Goal: Task Accomplishment & Management: Manage account settings

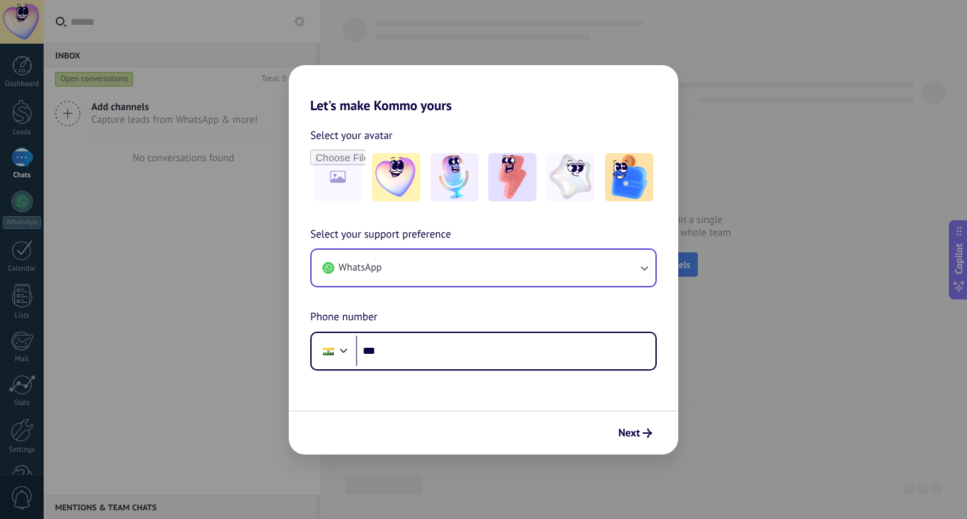
click at [513, 260] on button "WhatsApp" at bounding box center [484, 268] width 344 height 36
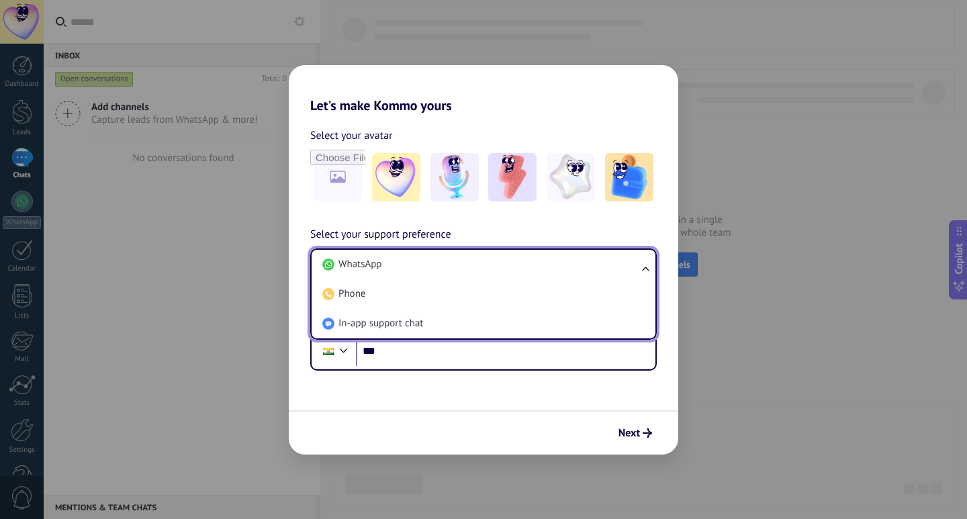
click at [193, 291] on div "Let's make Kommo yours Select your avatar Select your support preference WhatsA…" at bounding box center [483, 259] width 967 height 519
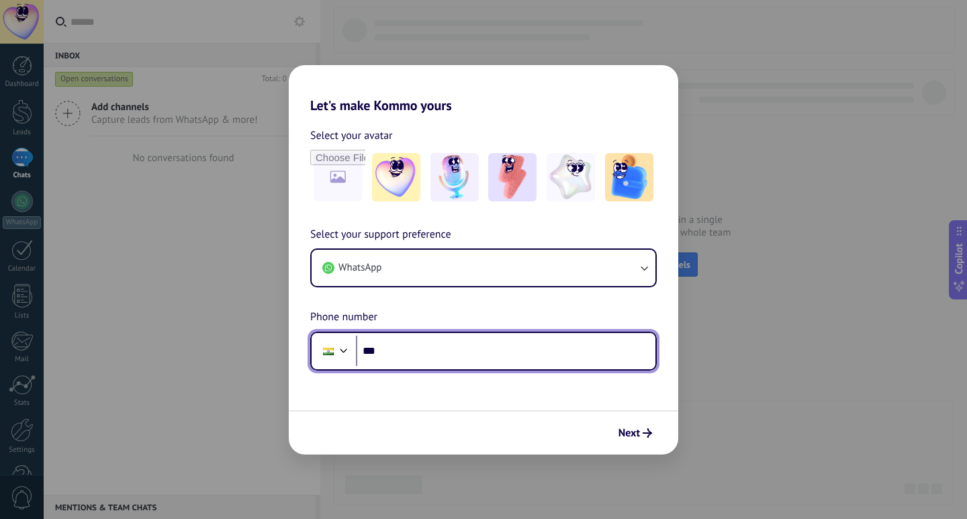
click at [457, 351] on input "***" at bounding box center [505, 351] width 299 height 31
type input "**********"
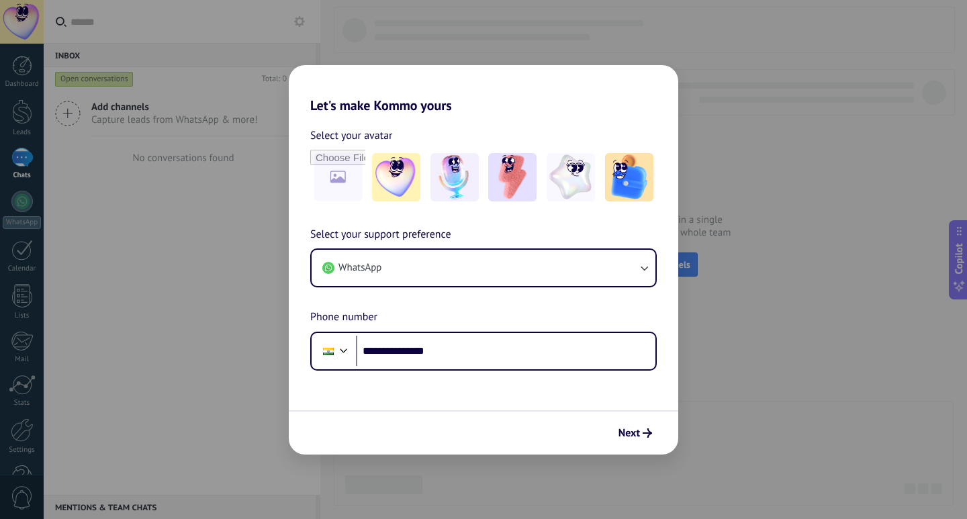
drag, startPoint x: 638, startPoint y: 432, endPoint x: 626, endPoint y: 465, distance: 35.5
click at [638, 438] on span "Next" at bounding box center [628, 432] width 21 height 9
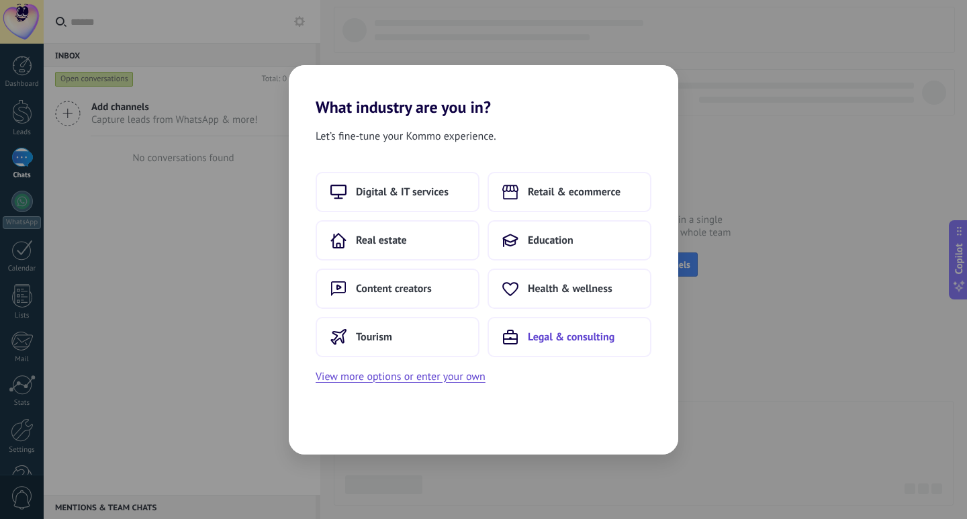
click at [537, 342] on span "Legal & consulting" at bounding box center [571, 336] width 87 height 13
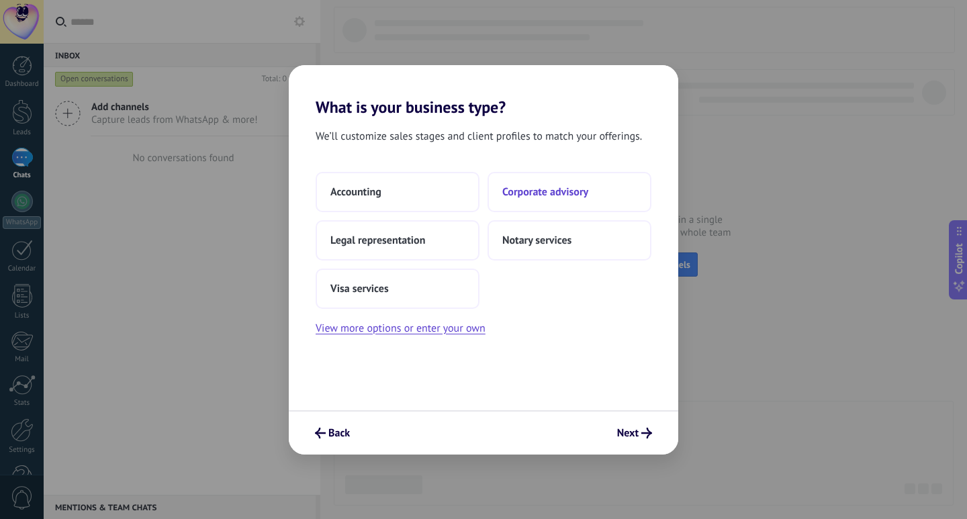
click at [546, 190] on span "Corporate advisory" at bounding box center [545, 191] width 86 height 13
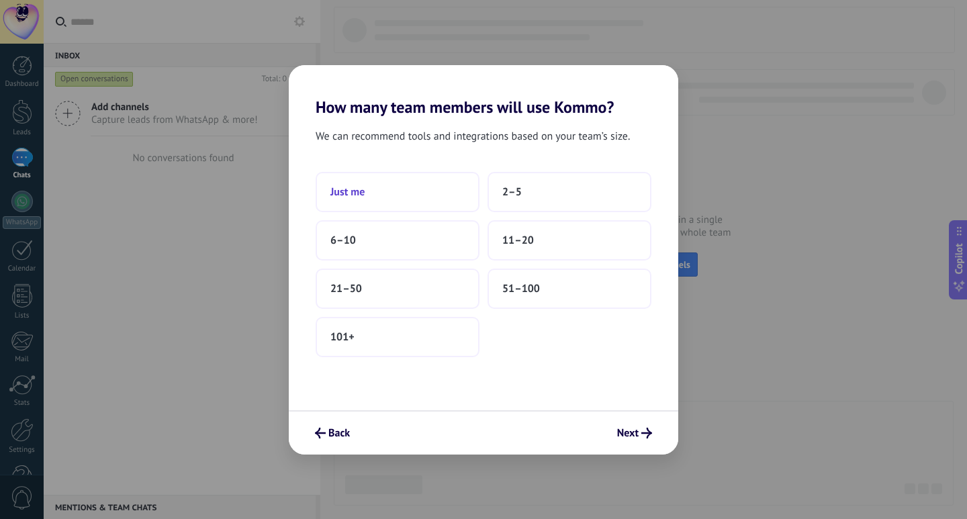
click at [402, 194] on button "Just me" at bounding box center [398, 192] width 164 height 40
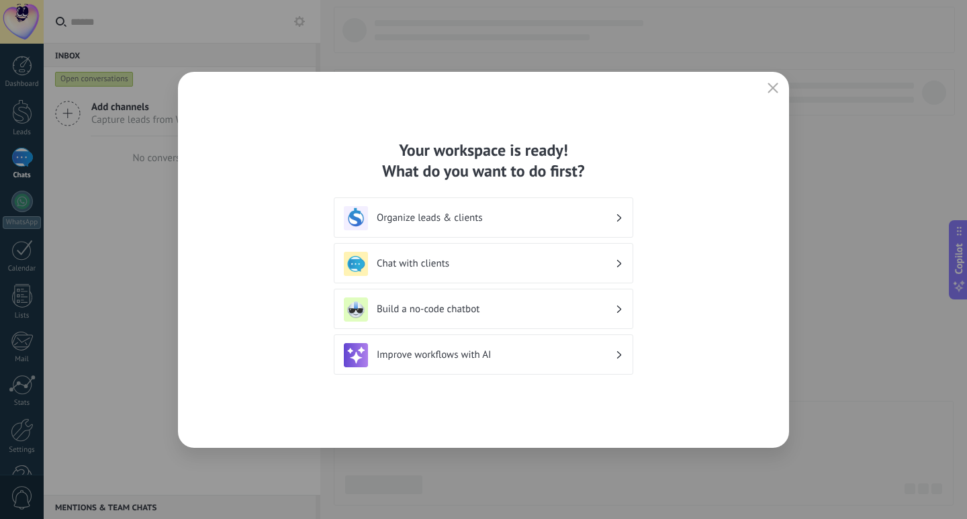
click at [467, 224] on h3 "Organize leads & clients" at bounding box center [496, 218] width 238 height 13
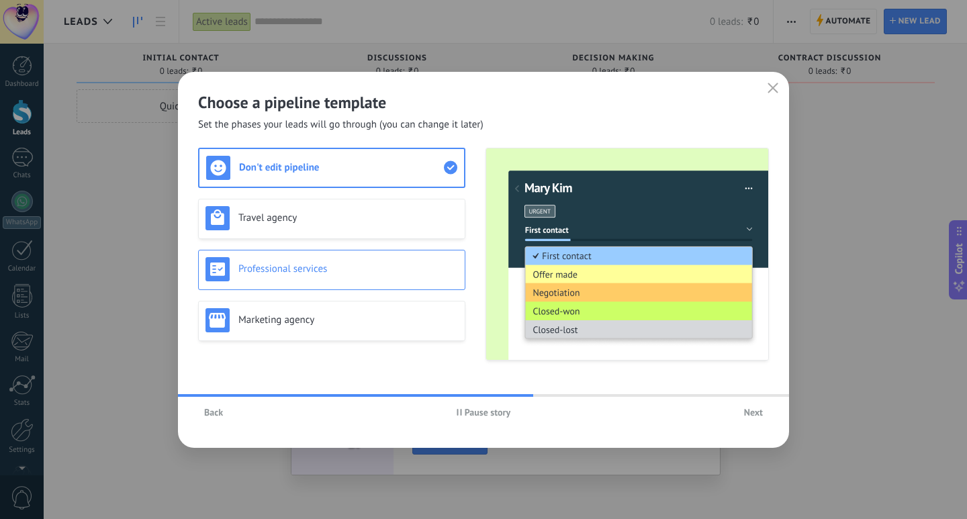
click at [273, 264] on h3 "Professional services" at bounding box center [348, 269] width 220 height 13
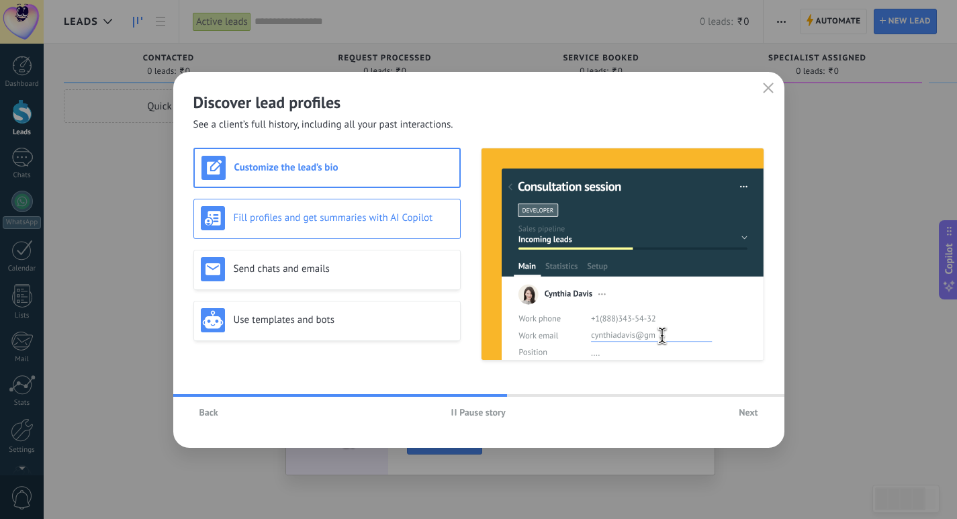
click at [369, 224] on div "Fill profiles and get summaries with AI Copilot" at bounding box center [327, 218] width 252 height 24
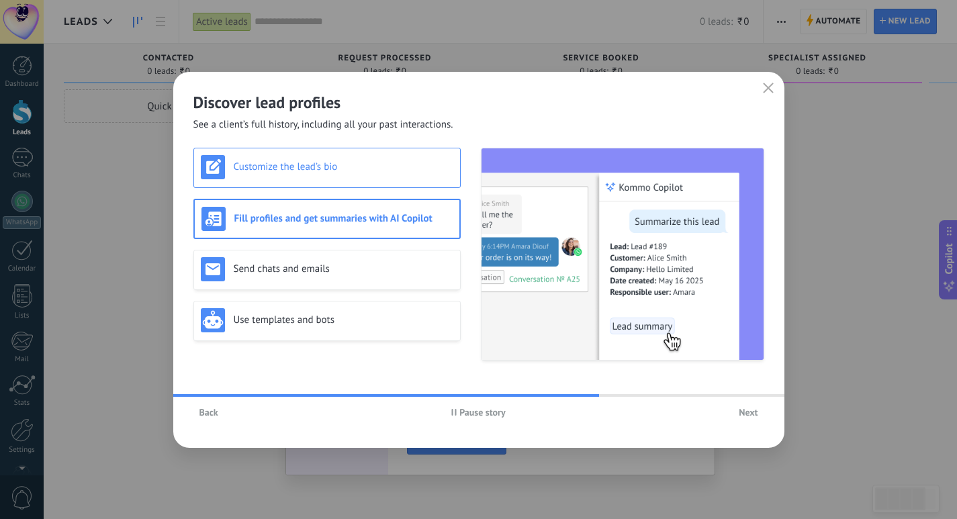
click at [339, 183] on div "Customize the lead’s bio" at bounding box center [326, 168] width 267 height 40
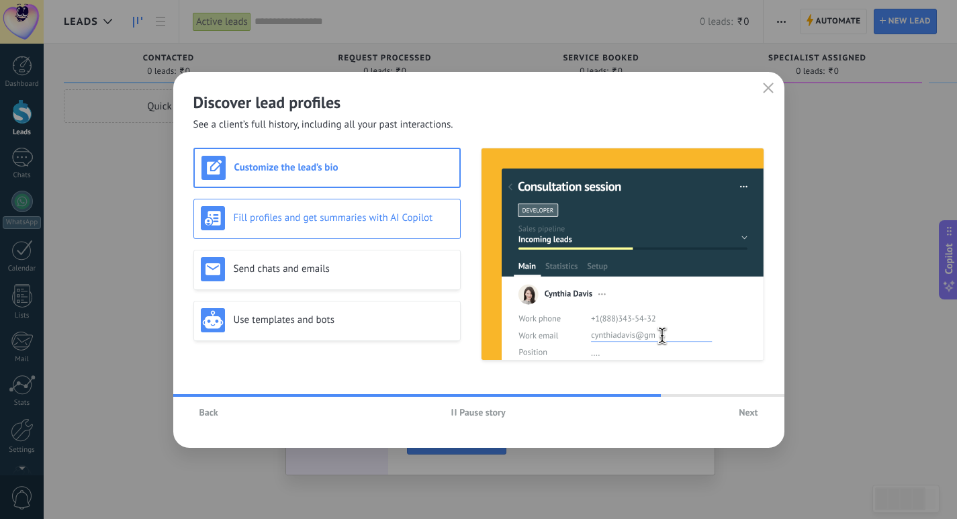
click at [366, 229] on div "Fill profiles and get summaries with AI Copilot" at bounding box center [327, 218] width 252 height 24
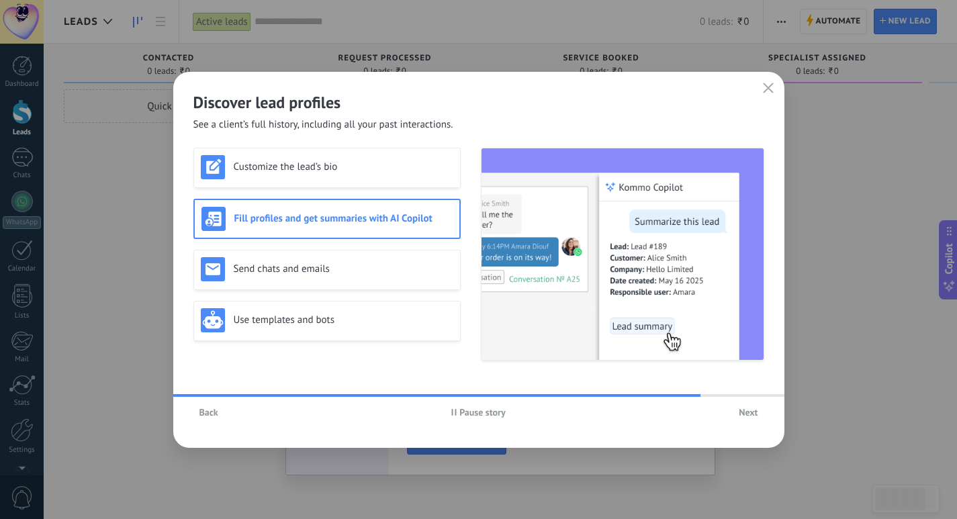
click at [345, 192] on div "Customize the lead’s bio Fill profiles and get summaries with AI Copilot Send c…" at bounding box center [326, 254] width 267 height 213
click at [338, 177] on div "Customize the lead’s bio" at bounding box center [327, 167] width 252 height 24
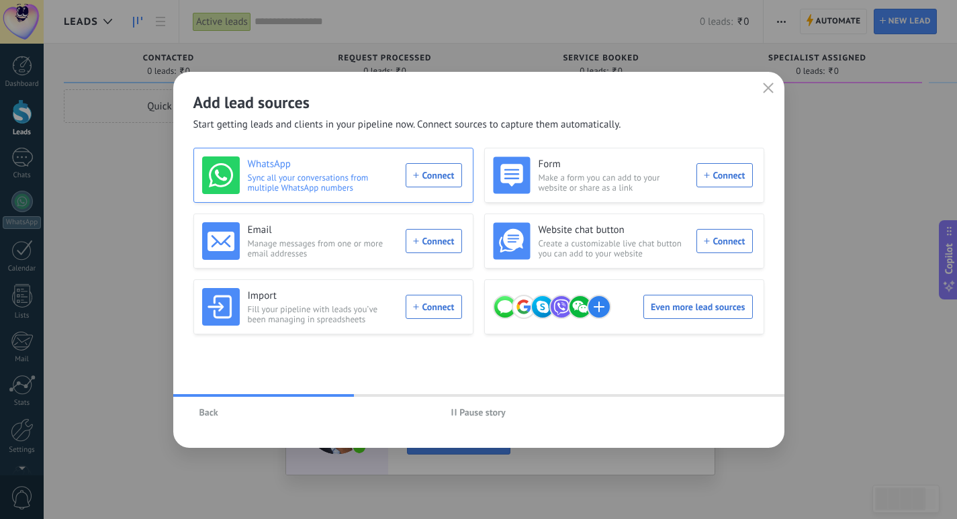
click at [435, 171] on div "WhatsApp Sync all your conversations from multiple WhatsApp numbers Connect" at bounding box center [332, 175] width 260 height 38
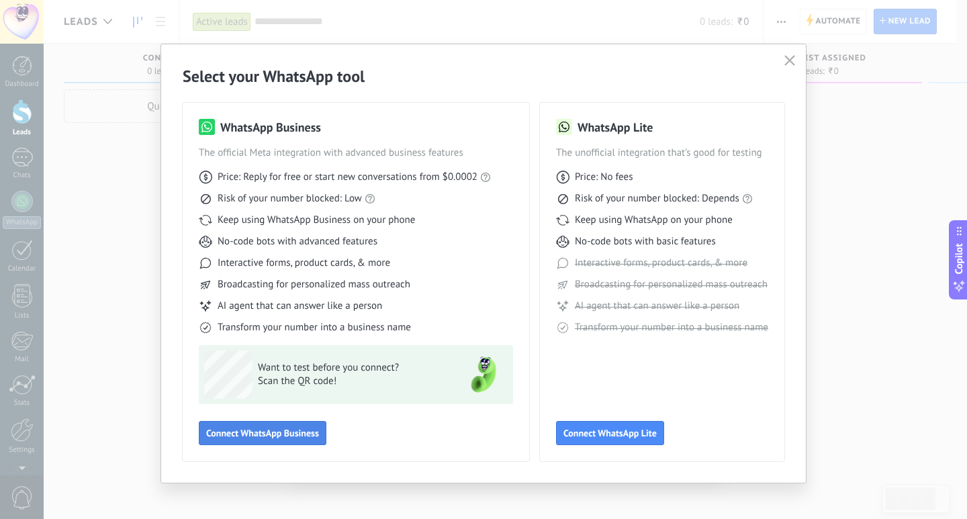
click at [251, 426] on button "Connect WhatsApp Business" at bounding box center [263, 433] width 128 height 24
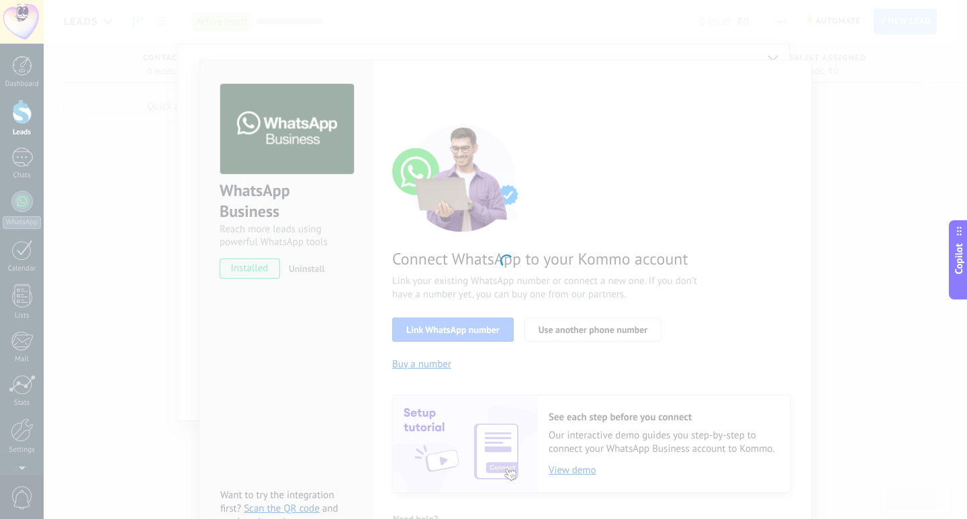
click at [485, 252] on div at bounding box center [505, 259] width 923 height 519
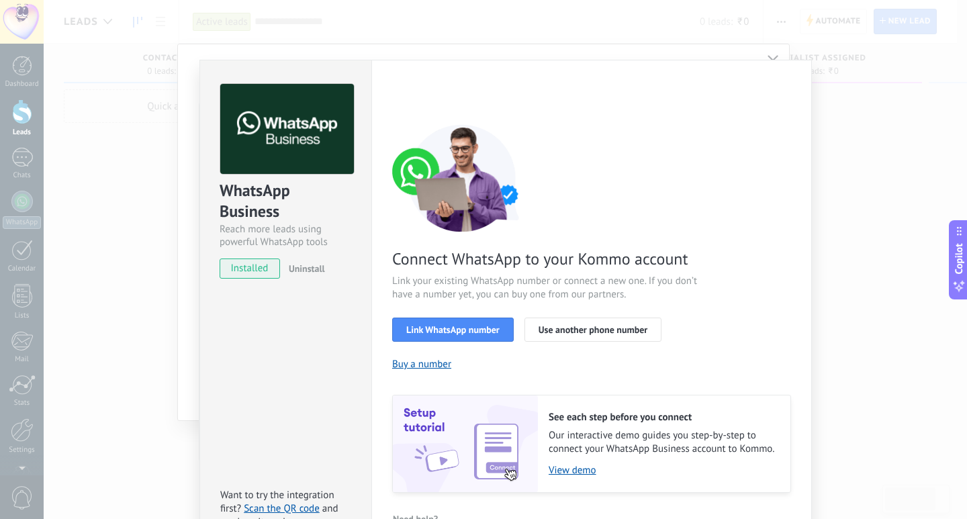
click at [251, 275] on span "installed" at bounding box center [249, 269] width 59 height 20
click at [466, 333] on span "Link WhatsApp number" at bounding box center [452, 329] width 93 height 9
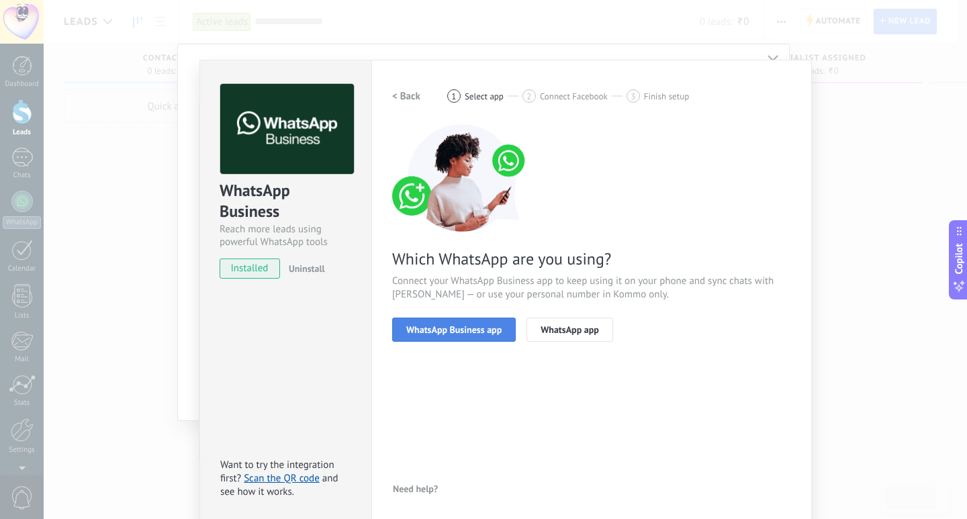
click at [434, 332] on span "WhatsApp Business app" at bounding box center [453, 329] width 95 height 9
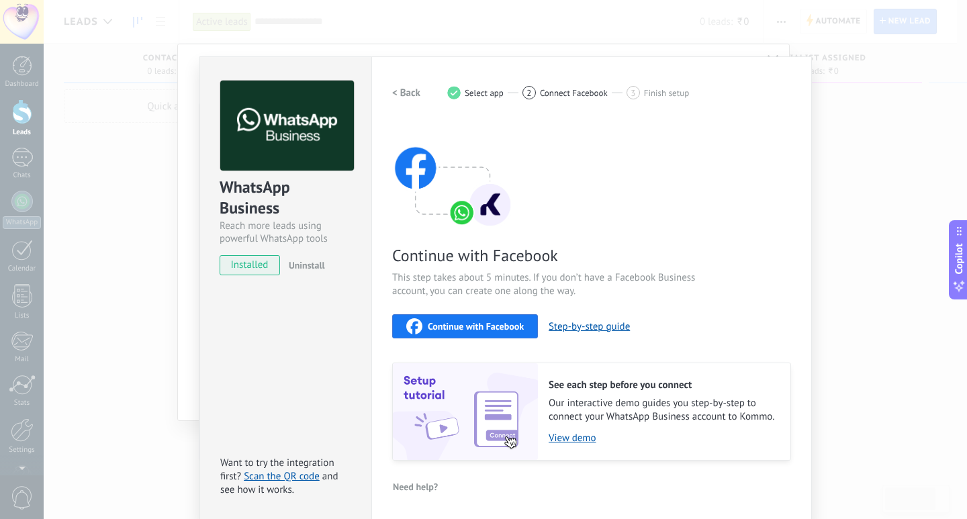
scroll to position [4, 0]
click at [564, 437] on link "View demo" at bounding box center [663, 437] width 228 height 13
click at [463, 321] on span "Continue with Facebook" at bounding box center [476, 325] width 96 height 9
click at [491, 324] on span "Continue with Facebook" at bounding box center [476, 325] width 96 height 9
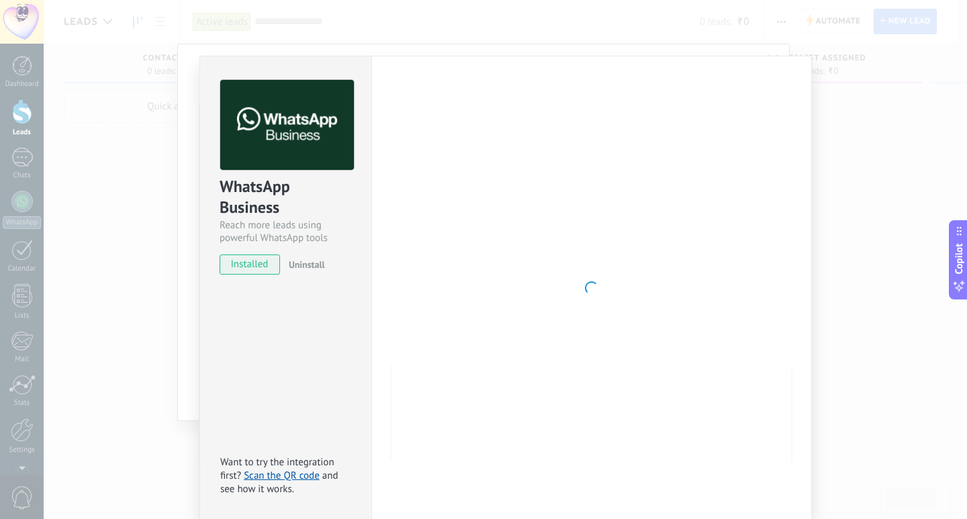
click at [243, 267] on span "installed" at bounding box center [249, 264] width 59 height 20
click at [271, 485] on span "and see how it works." at bounding box center [279, 482] width 118 height 26
click at [274, 480] on link "Scan the QR code" at bounding box center [282, 475] width 76 height 13
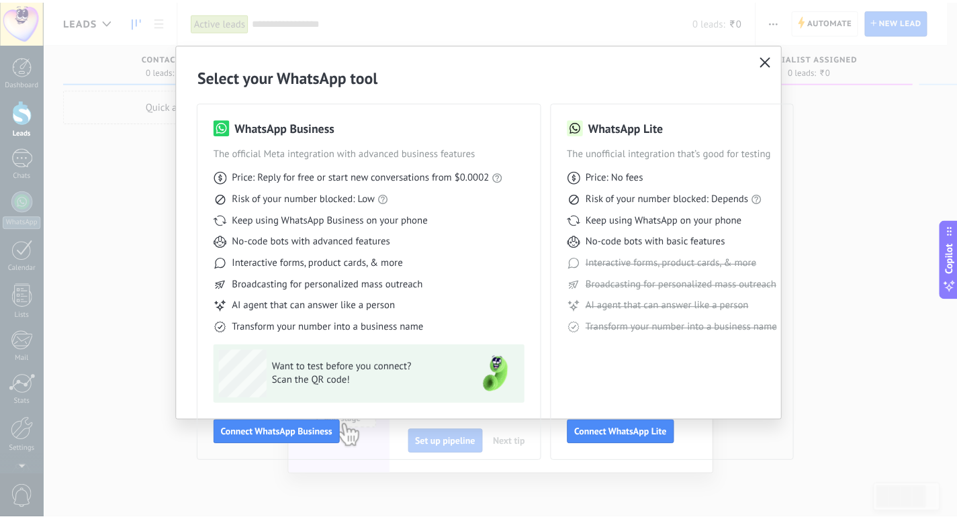
scroll to position [0, 0]
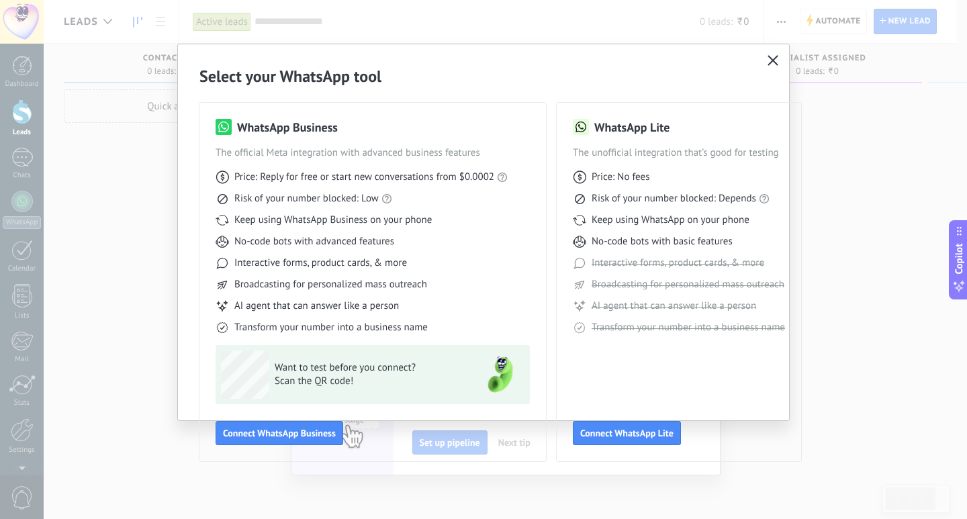
drag, startPoint x: 771, startPoint y: 59, endPoint x: 613, endPoint y: 234, distance: 235.8
click at [770, 59] on use "button" at bounding box center [773, 60] width 10 height 10
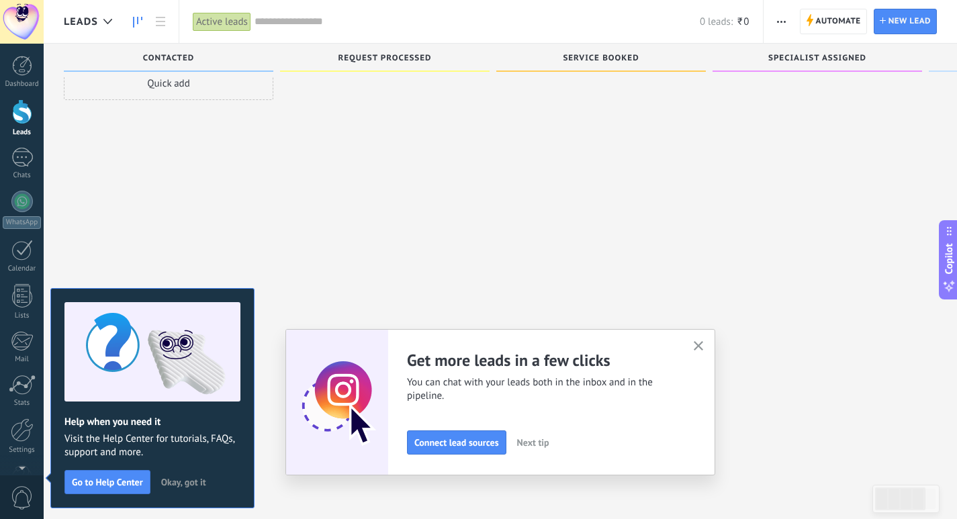
click at [635, 263] on div at bounding box center [600, 238] width 209 height 344
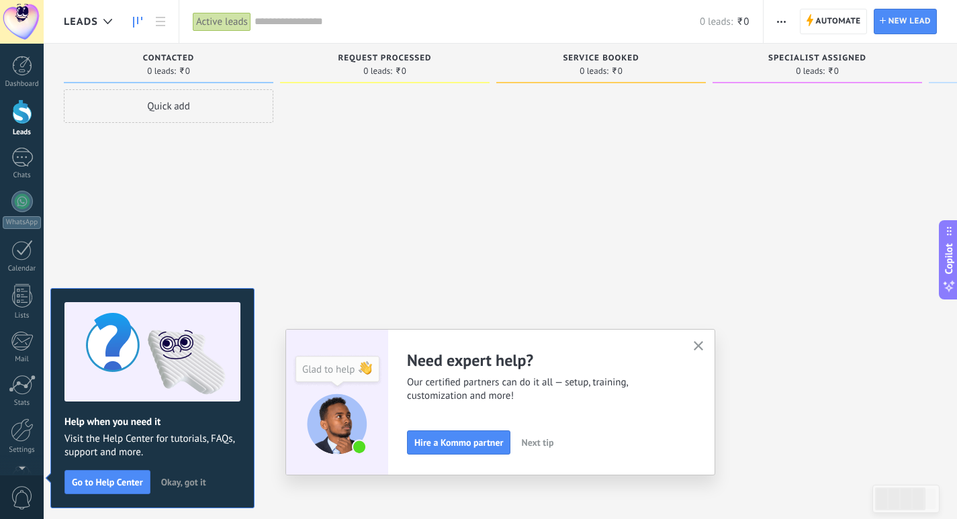
click at [704, 346] on icon "button" at bounding box center [699, 346] width 10 height 10
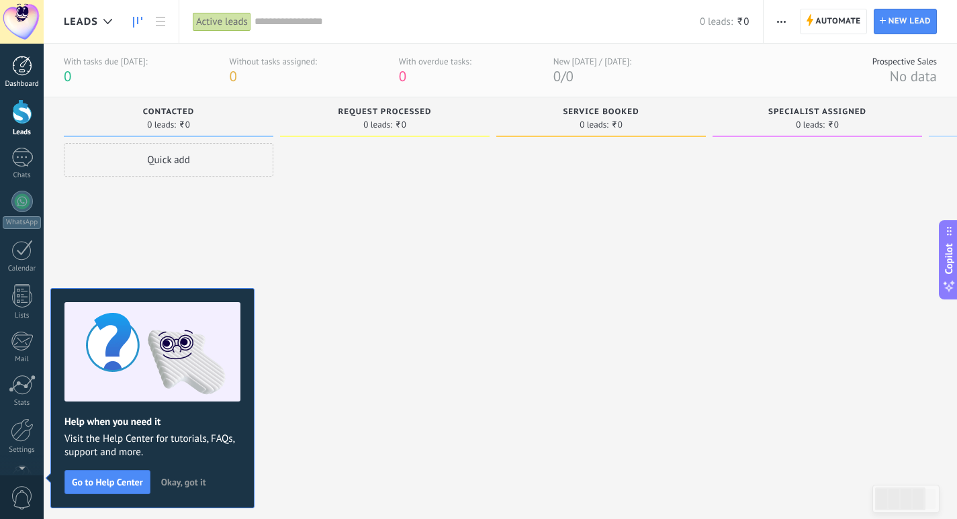
click at [23, 69] on div at bounding box center [22, 66] width 20 height 20
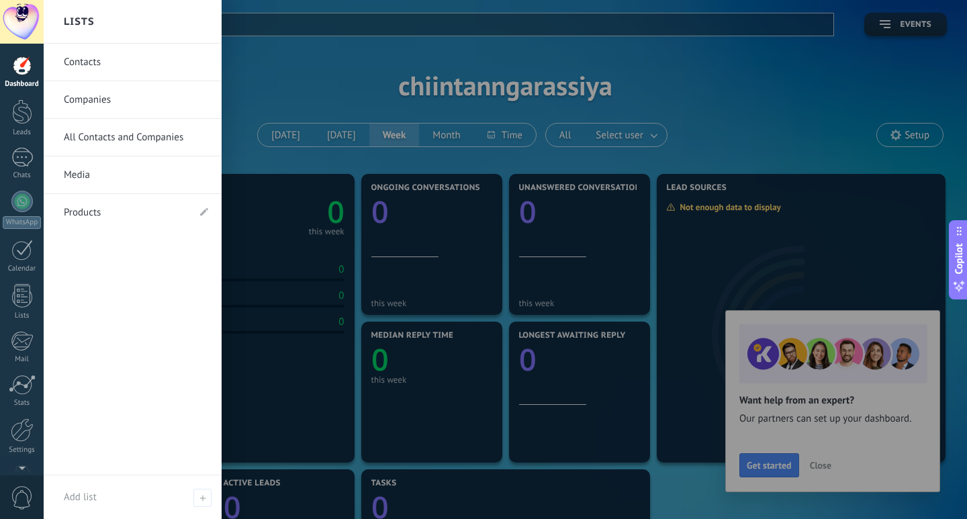
click at [84, 61] on link "Contacts" at bounding box center [136, 63] width 144 height 38
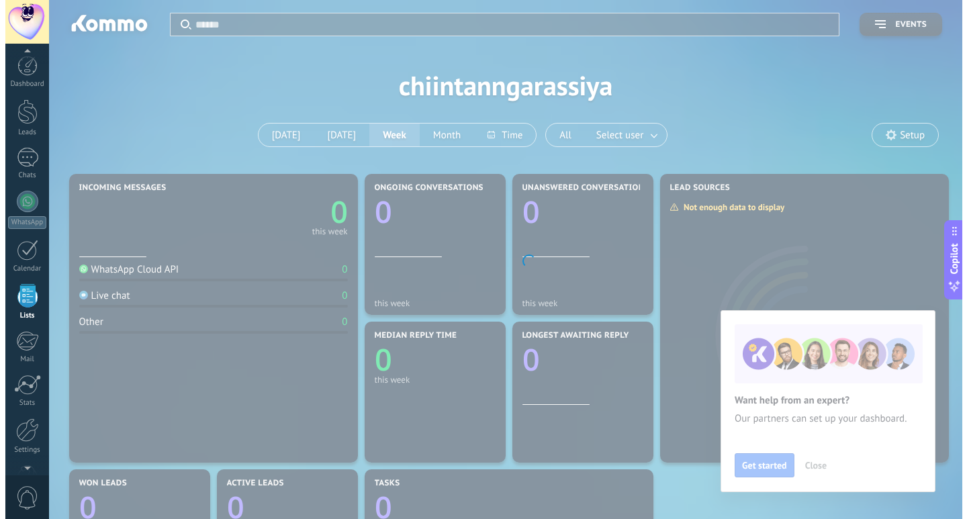
scroll to position [35, 0]
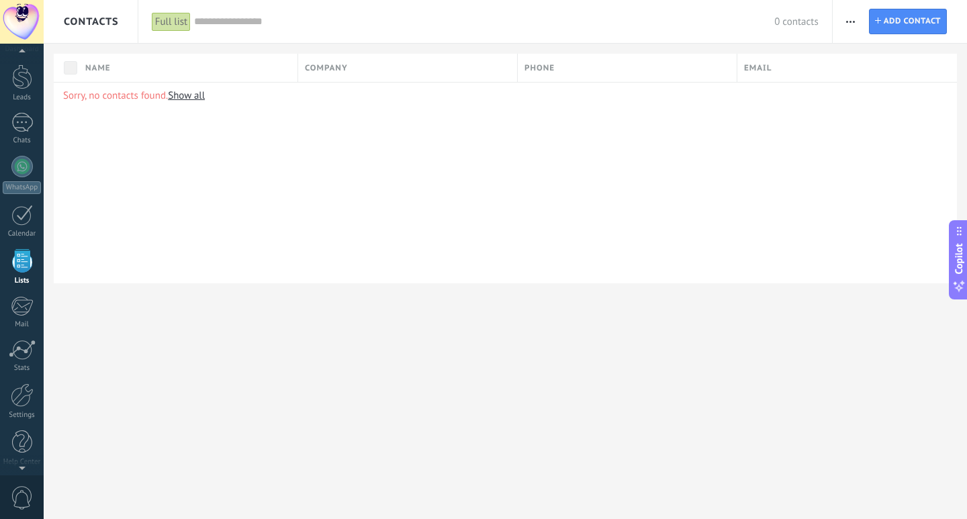
click at [184, 91] on link "Show all" at bounding box center [186, 95] width 37 height 13
click at [880, 18] on icon at bounding box center [878, 20] width 6 height 6
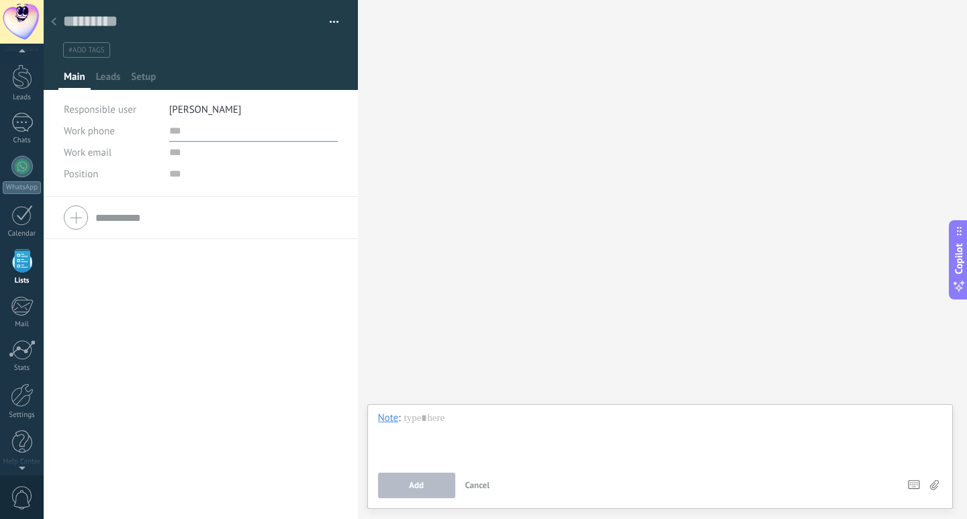
click at [189, 136] on input "text" at bounding box center [253, 130] width 169 height 21
type input "*"
type input "**********"
type input "***"
click at [71, 502] on span "Save" at bounding box center [80, 498] width 19 height 9
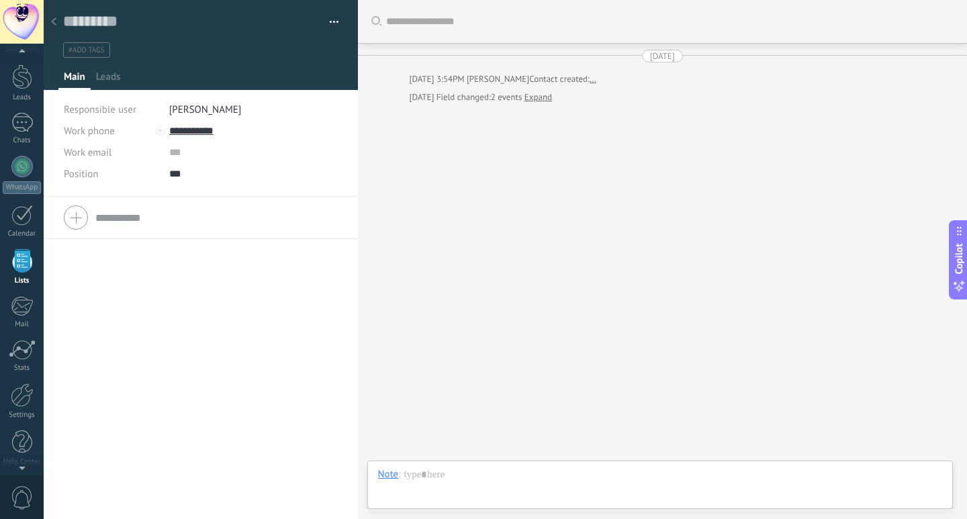
scroll to position [20, 0]
click at [485, 83] on span "[PERSON_NAME]" at bounding box center [498, 78] width 62 height 11
click at [541, 97] on link "Expand" at bounding box center [538, 97] width 28 height 13
click at [115, 85] on span "Leads" at bounding box center [108, 80] width 25 height 19
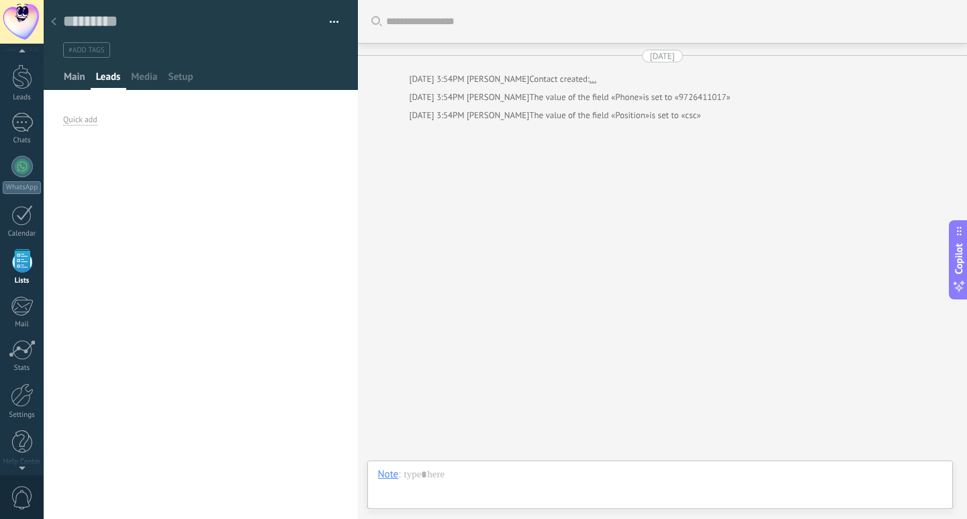
click at [69, 77] on span "Main" at bounding box center [74, 80] width 21 height 19
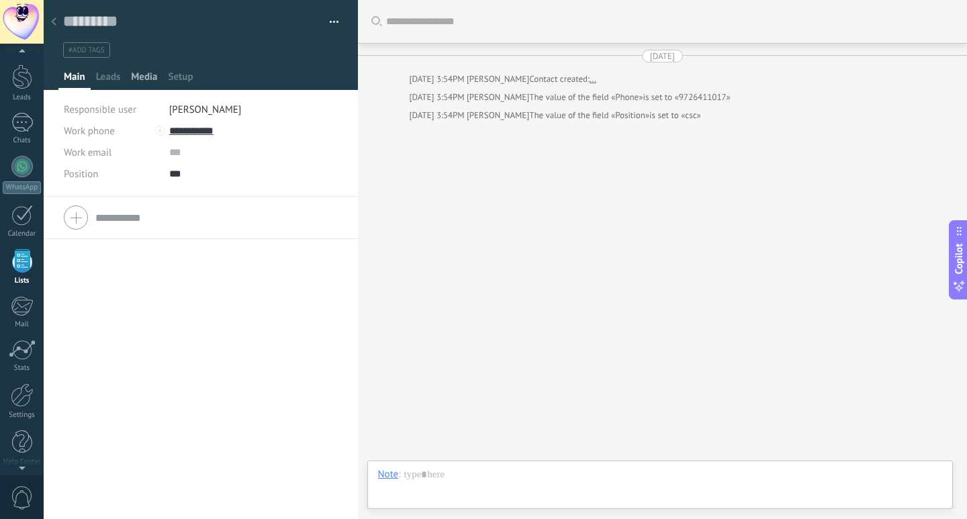
click at [156, 76] on span "Media" at bounding box center [144, 80] width 26 height 19
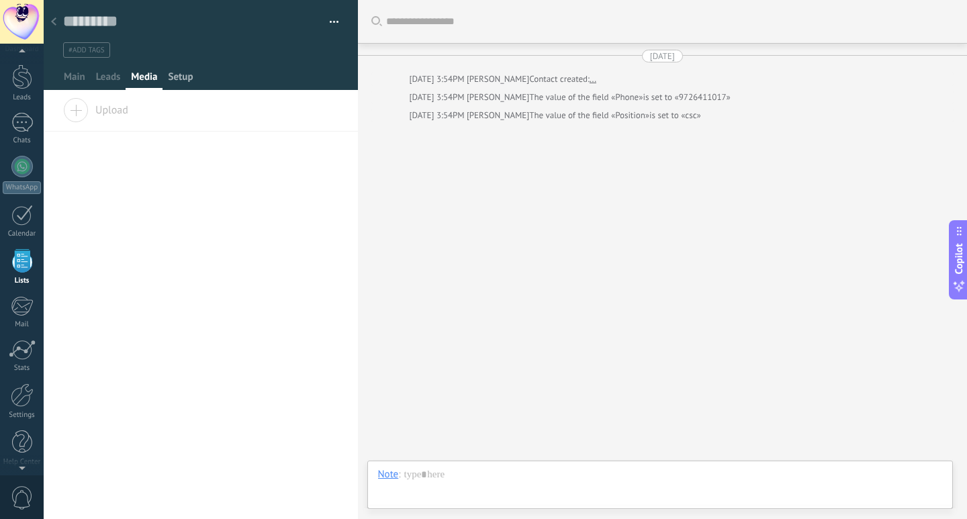
click at [179, 82] on span "Setup" at bounding box center [181, 80] width 25 height 19
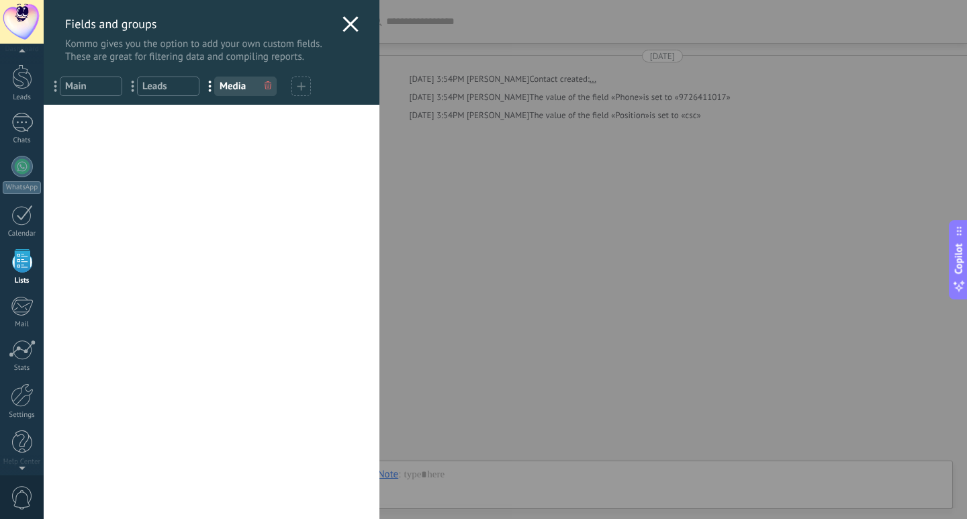
click at [352, 21] on icon at bounding box center [350, 24] width 16 height 16
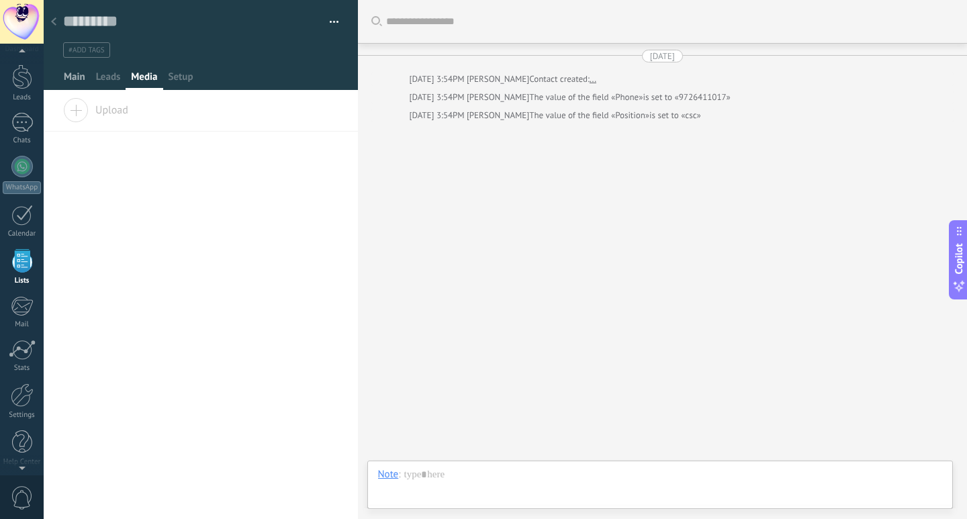
click at [67, 81] on span "Main" at bounding box center [74, 80] width 21 height 19
click at [496, 181] on div "Search Load more [DATE] [DATE] 3:54PM [PERSON_NAME] Contact created: ... [DATE]…" at bounding box center [663, 259] width 610 height 519
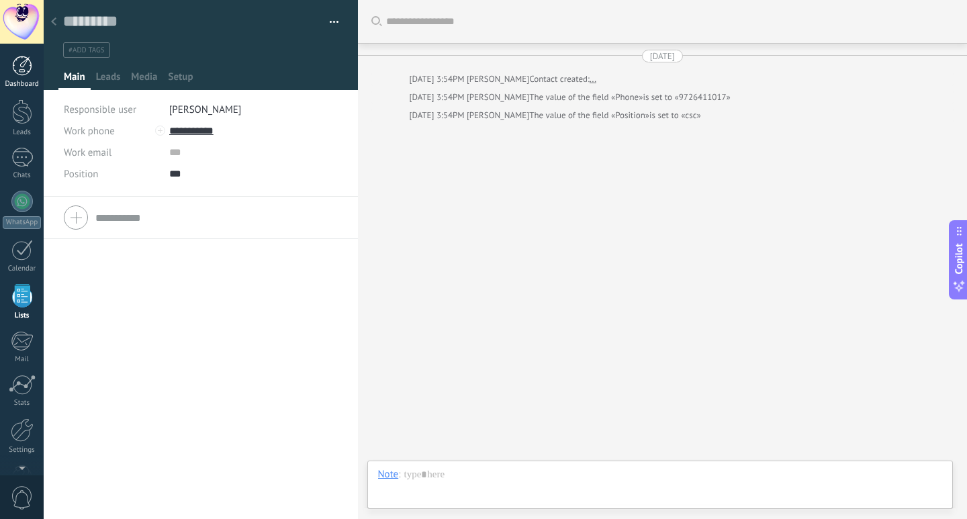
click at [28, 57] on div at bounding box center [22, 66] width 20 height 20
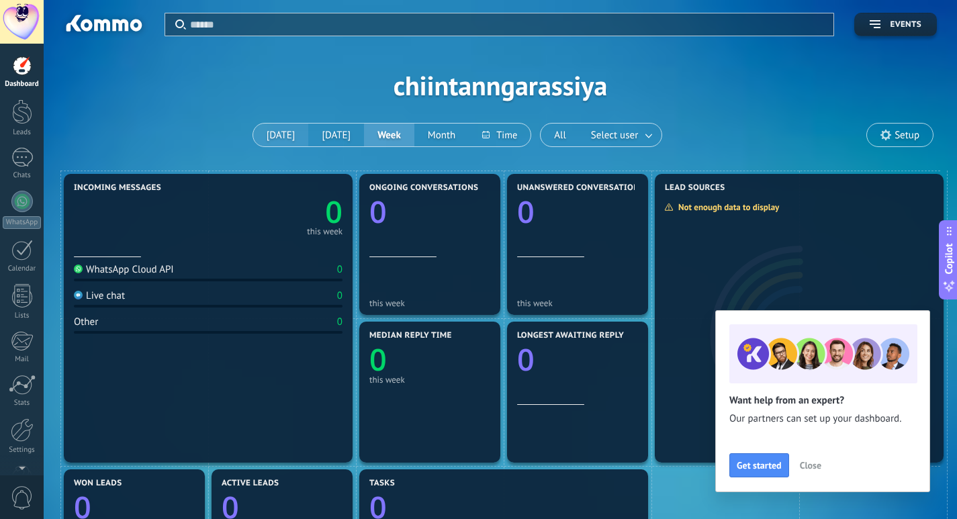
click at [275, 138] on button "[DATE]" at bounding box center [281, 135] width 56 height 23
click at [768, 466] on span "Get started" at bounding box center [759, 465] width 45 height 9
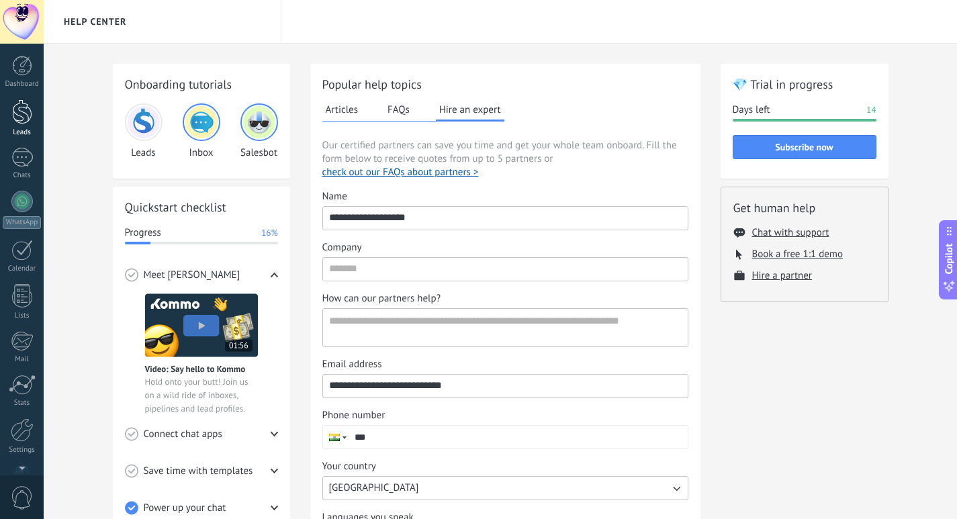
click at [15, 110] on div at bounding box center [22, 111] width 20 height 25
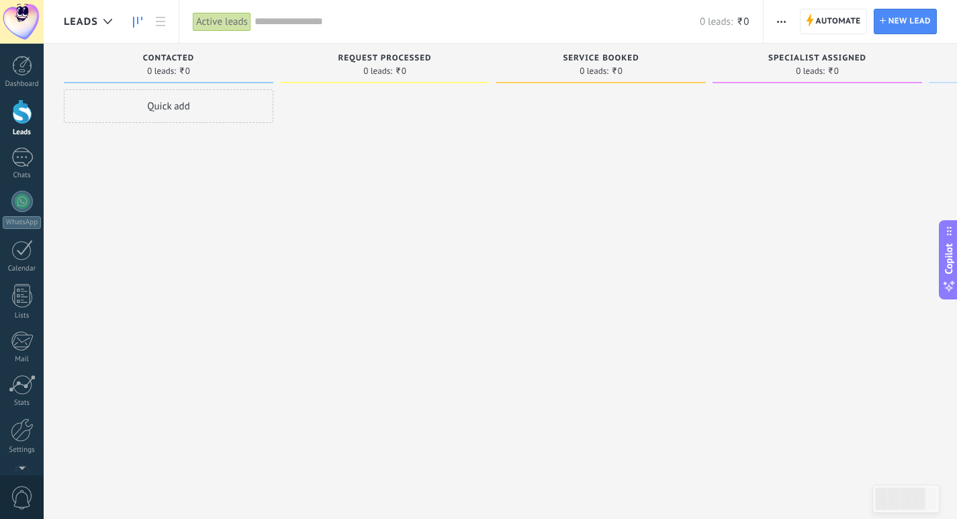
click at [173, 103] on div "Quick add" at bounding box center [168, 106] width 209 height 34
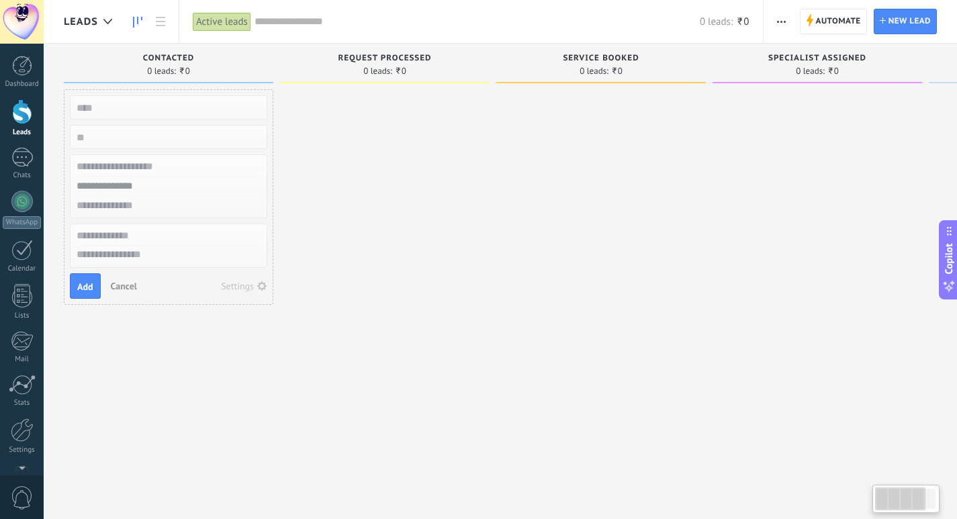
drag, startPoint x: 139, startPoint y: 93, endPoint x: 133, endPoint y: 107, distance: 15.3
click at [135, 102] on div "Add Cancel Settings" at bounding box center [168, 197] width 209 height 216
click at [133, 107] on input "text" at bounding box center [163, 107] width 196 height 19
click at [138, 184] on input "text" at bounding box center [163, 186] width 196 height 19
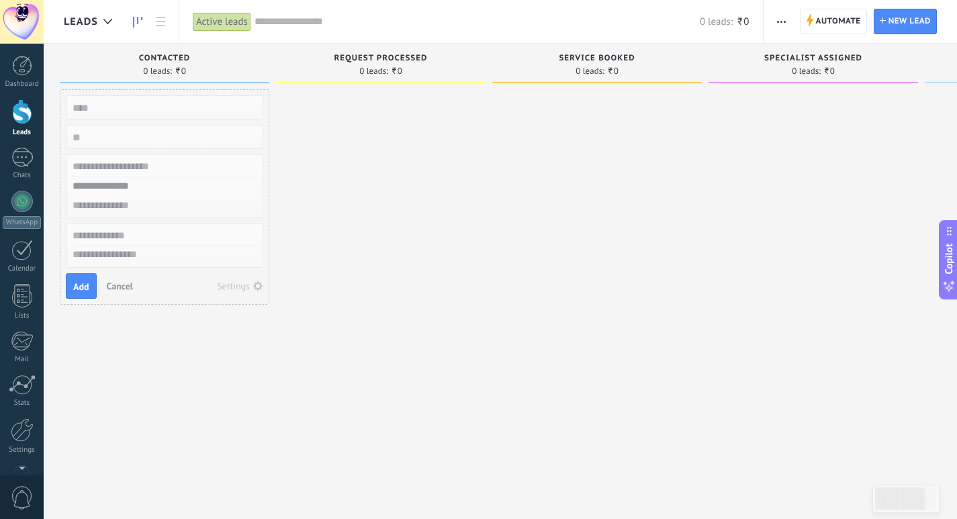
click at [125, 252] on textarea at bounding box center [164, 255] width 196 height 19
click at [170, 201] on input "text" at bounding box center [163, 205] width 196 height 19
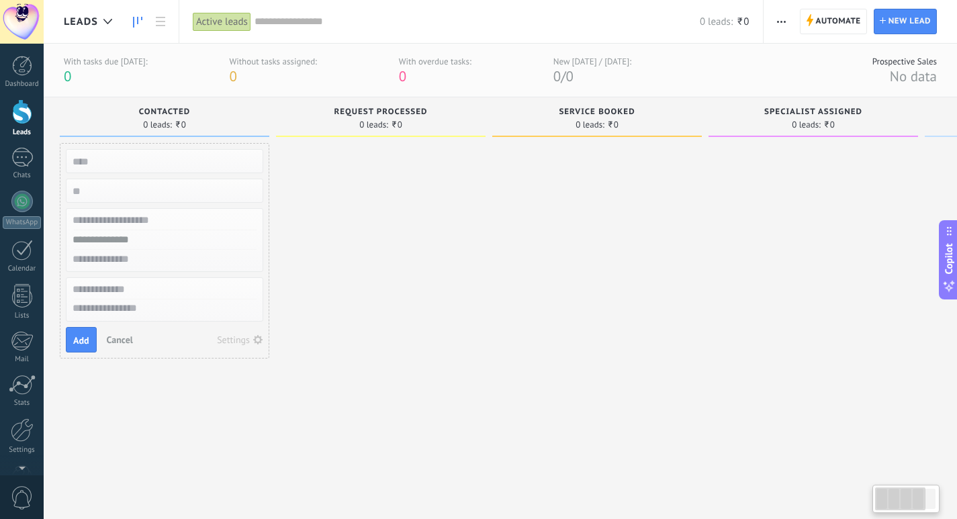
click at [110, 138] on div "Contacted 0 leads: ₹0" at bounding box center [164, 120] width 209 height 46
click at [114, 152] on input "text" at bounding box center [163, 161] width 196 height 19
type input "**********"
click at [124, 195] on input "numeric" at bounding box center [163, 190] width 196 height 19
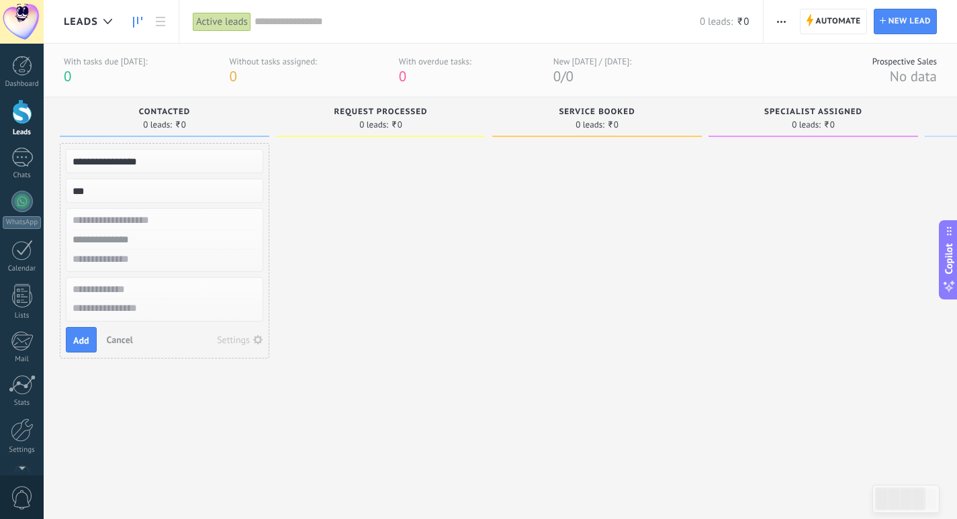
drag, startPoint x: 122, startPoint y: 194, endPoint x: 106, endPoint y: 193, distance: 15.5
click at [112, 194] on input "numeric" at bounding box center [163, 190] width 196 height 19
type input "*"
type input "***"
type input "**"
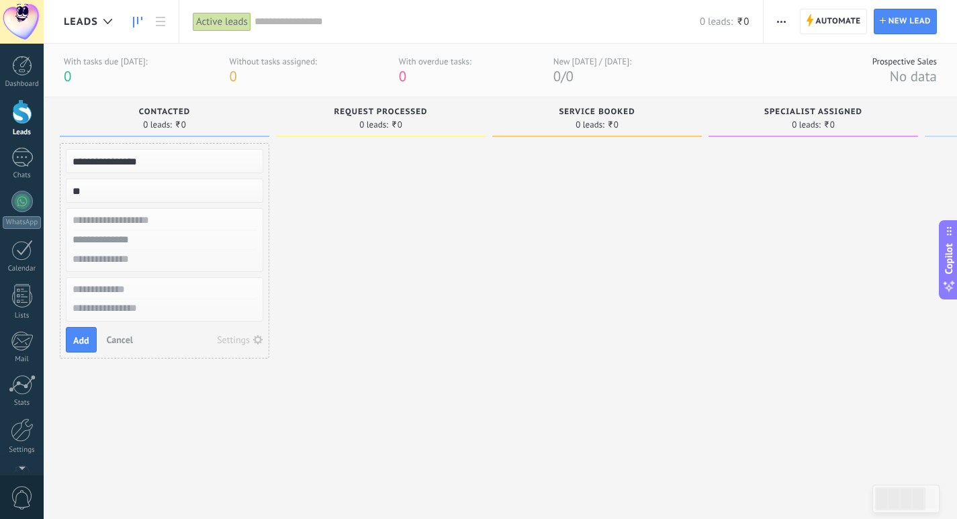
type input "**"
click at [172, 222] on input "text" at bounding box center [163, 220] width 196 height 19
click at [177, 220] on input "text" at bounding box center [163, 220] width 196 height 19
type input "*******"
type input "**********"
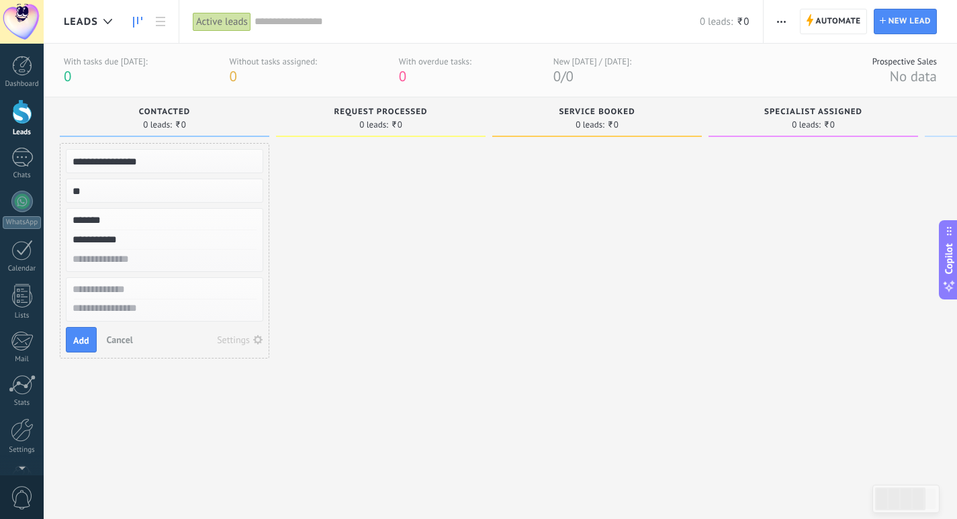
click at [128, 287] on input "text" at bounding box center [163, 289] width 196 height 19
click at [146, 323] on div "**********" at bounding box center [164, 251] width 209 height 216
click at [145, 317] on textarea at bounding box center [164, 308] width 196 height 19
click at [66, 332] on button "Add" at bounding box center [81, 340] width 31 height 26
click at [81, 340] on span "button" at bounding box center [77, 339] width 19 height 19
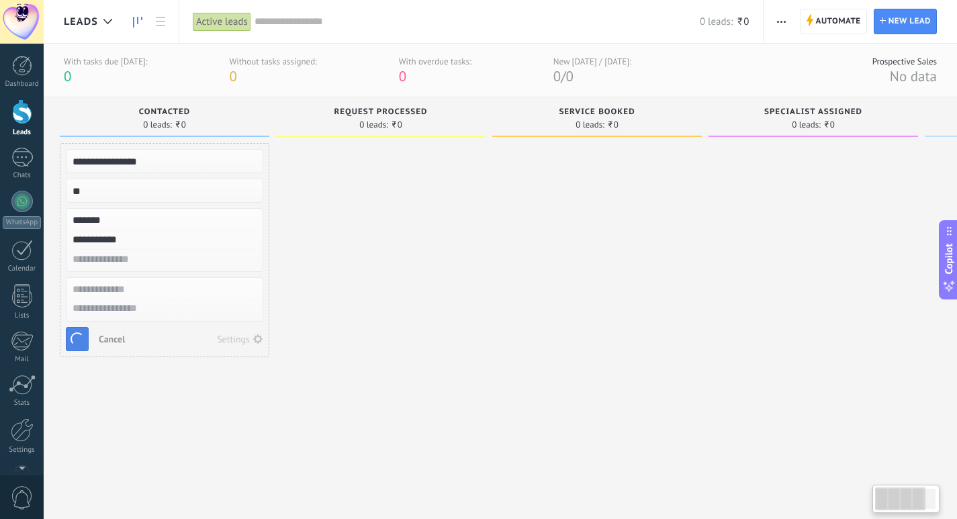
scroll to position [0, 3]
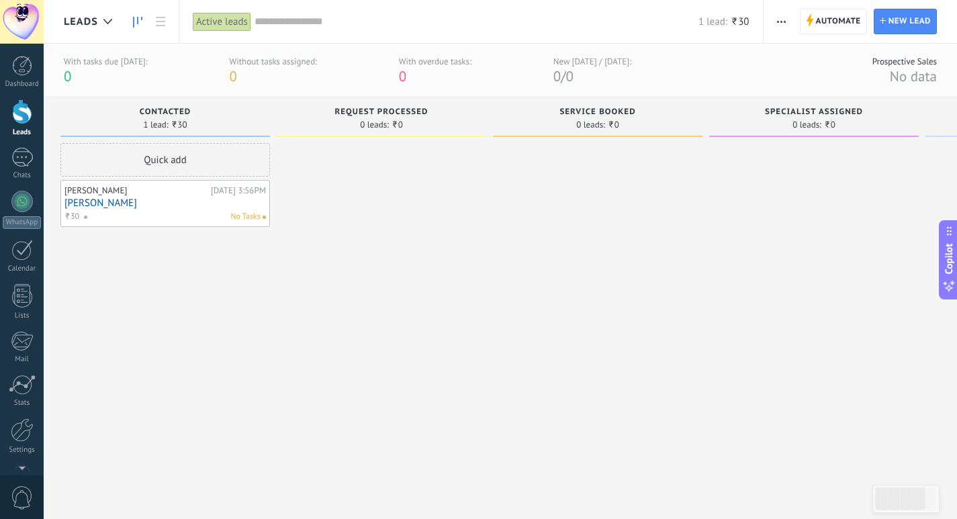
click at [146, 185] on div "[PERSON_NAME]" at bounding box center [135, 190] width 143 height 11
drag, startPoint x: 549, startPoint y: 158, endPoint x: 536, endPoint y: 200, distance: 43.7
click at [548, 158] on div at bounding box center [597, 315] width 209 height 344
click at [28, 66] on div at bounding box center [22, 66] width 20 height 20
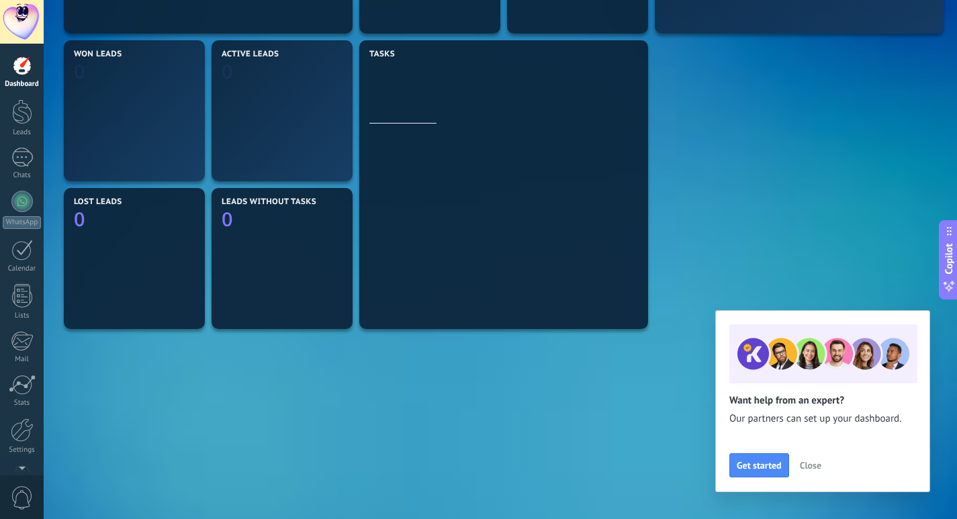
scroll to position [431, 0]
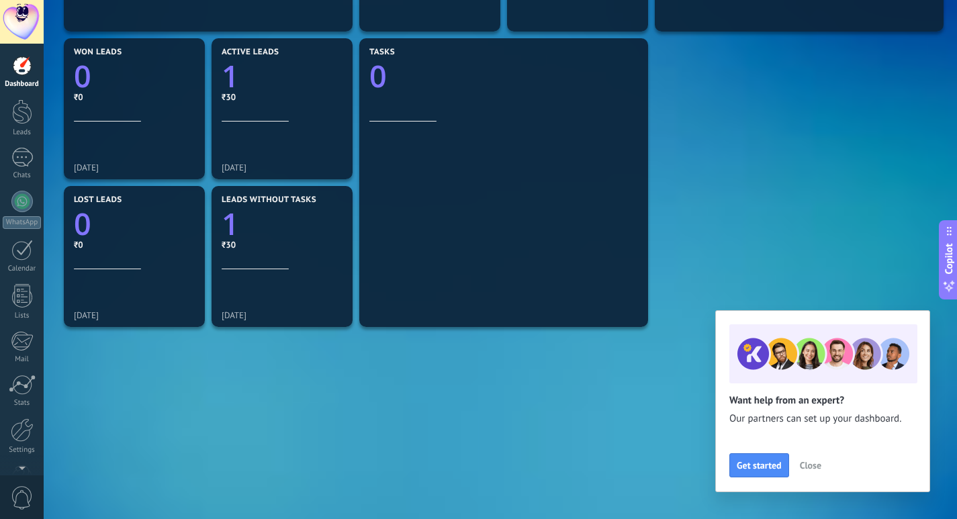
click at [814, 463] on span "Close" at bounding box center [810, 465] width 21 height 9
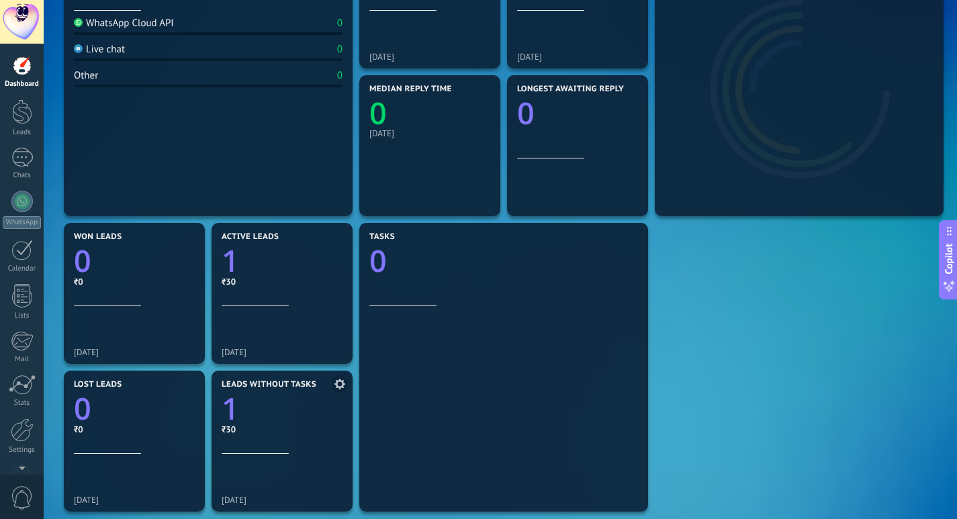
scroll to position [364, 0]
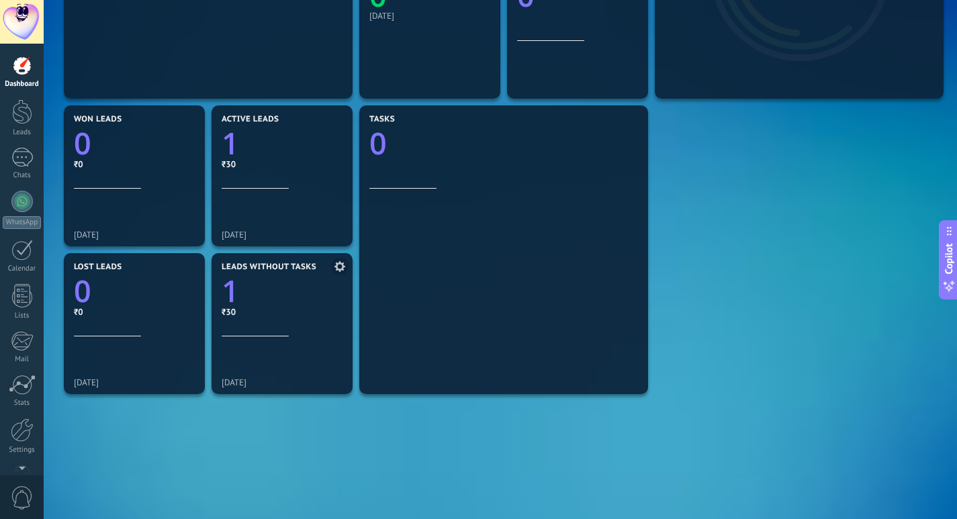
click at [245, 312] on div "₹30" at bounding box center [282, 311] width 121 height 11
click at [236, 385] on div "[DATE]" at bounding box center [282, 382] width 121 height 10
click at [240, 303] on link "1" at bounding box center [282, 291] width 121 height 41
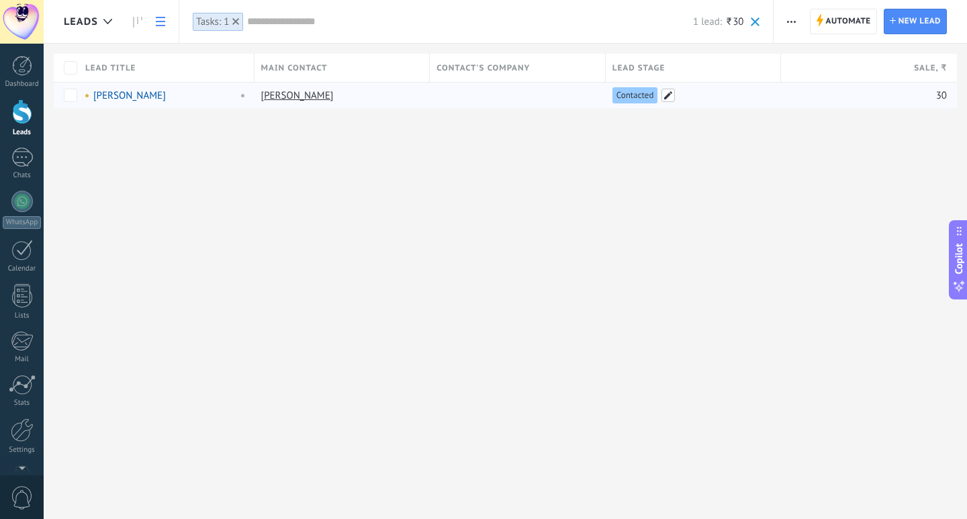
click at [668, 96] on span at bounding box center [667, 95] width 13 height 13
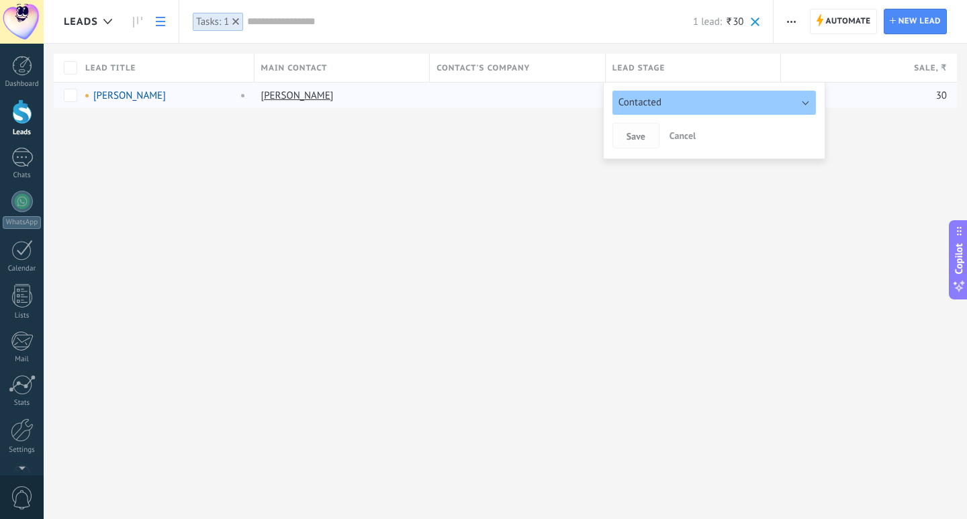
click at [628, 138] on span "Save" at bounding box center [635, 136] width 19 height 9
click at [929, 172] on div "Leads Automate New broadcast Edit pipeline Print List settings Import Export Fi…" at bounding box center [505, 259] width 923 height 519
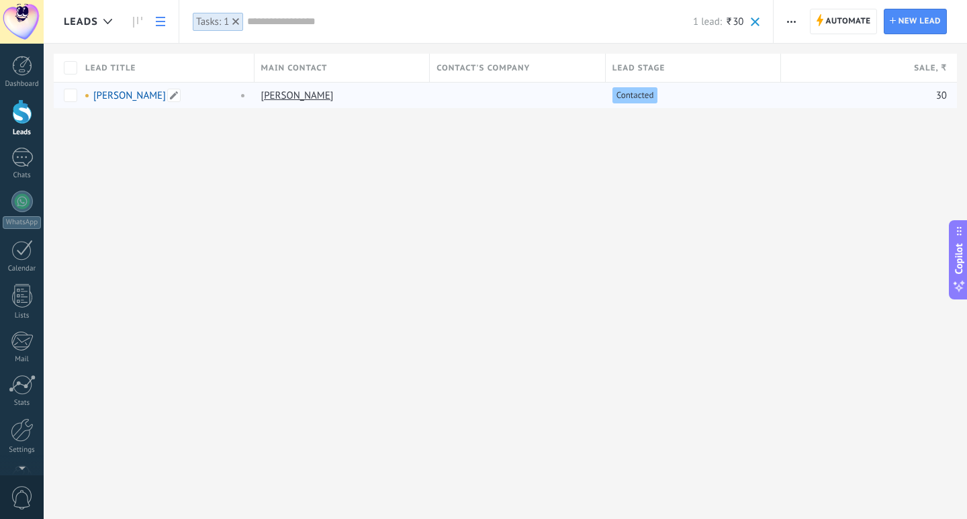
click at [124, 97] on link "[PERSON_NAME]" at bounding box center [129, 95] width 73 height 13
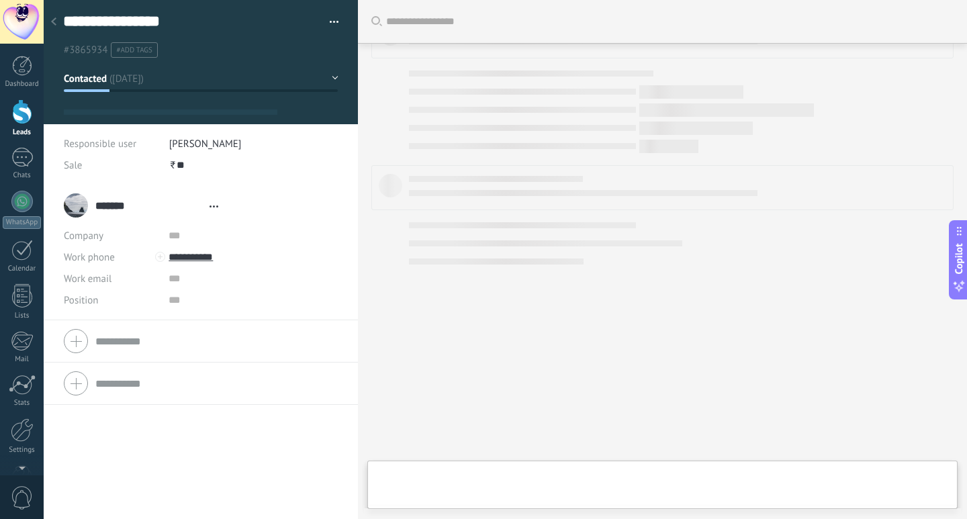
type textarea "**********"
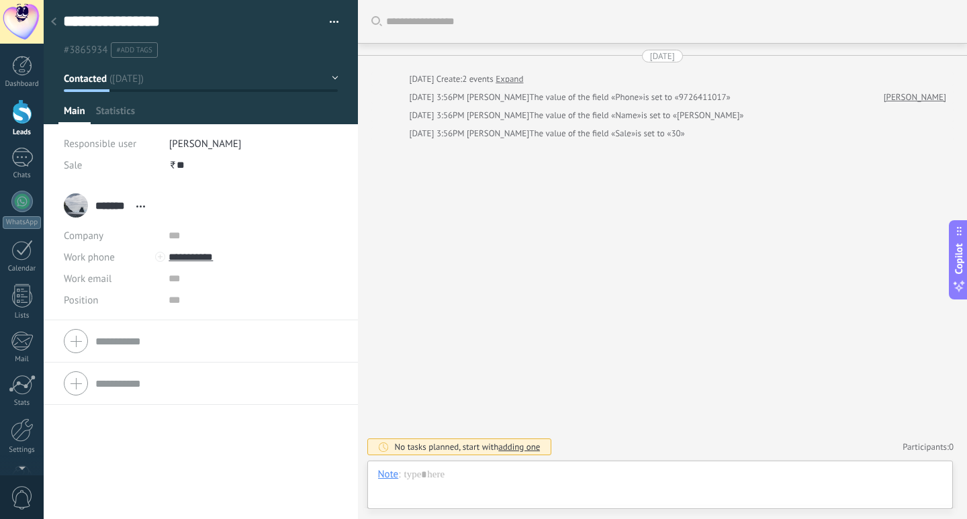
scroll to position [20, 0]
click at [637, 252] on div "Search Load more [DATE] [DATE] Create: 2 events Expand [DATE] 3:56PM [PERSON_NA…" at bounding box center [663, 259] width 610 height 519
click at [541, 238] on div "Search Load more [DATE] [DATE] Create: 2 events Expand [DATE] 3:56PM [PERSON_NA…" at bounding box center [663, 259] width 610 height 519
click at [52, 21] on icon at bounding box center [53, 21] width 5 height 8
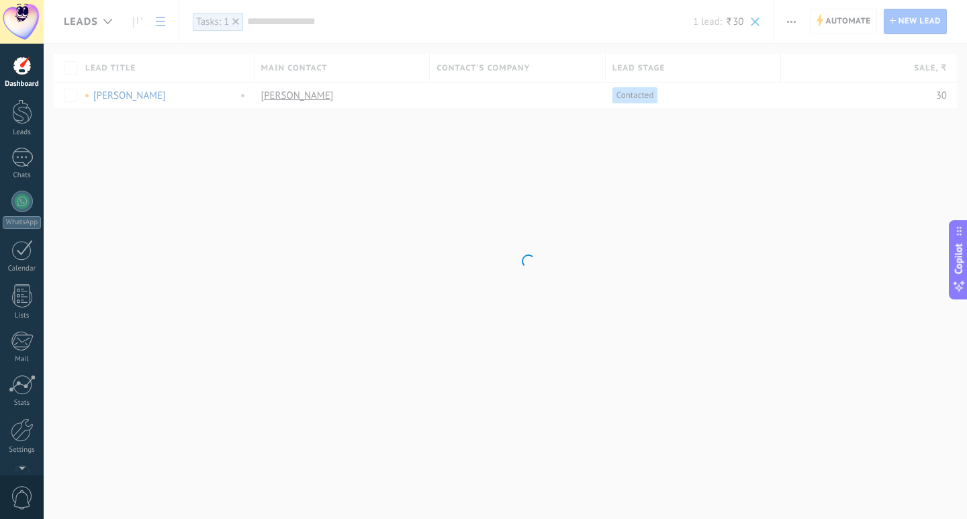
click at [591, 305] on body ".abccls-1,.abccls-2{fill-rule:evenodd}.abccls-2{fill:#fff} .abfcls-1{fill:none}…" at bounding box center [483, 259] width 967 height 519
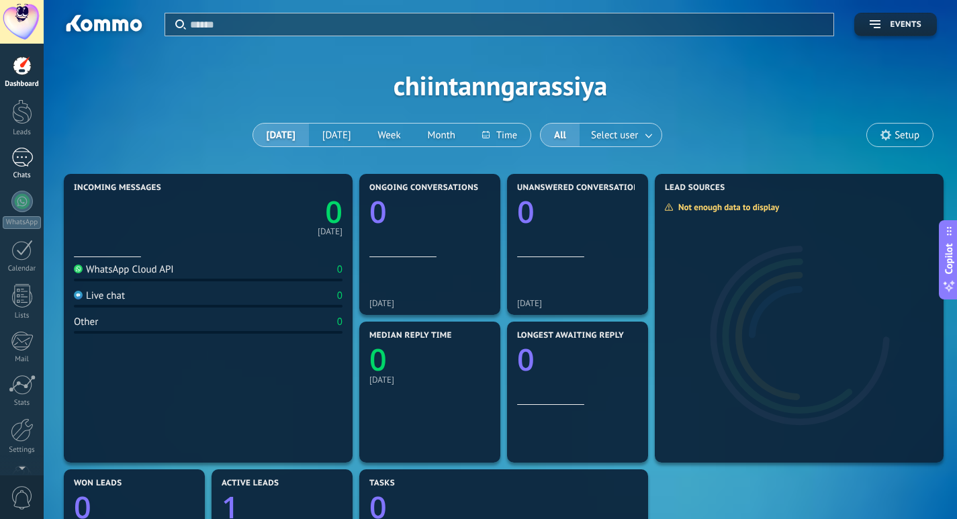
click at [22, 150] on div at bounding box center [21, 157] width 21 height 19
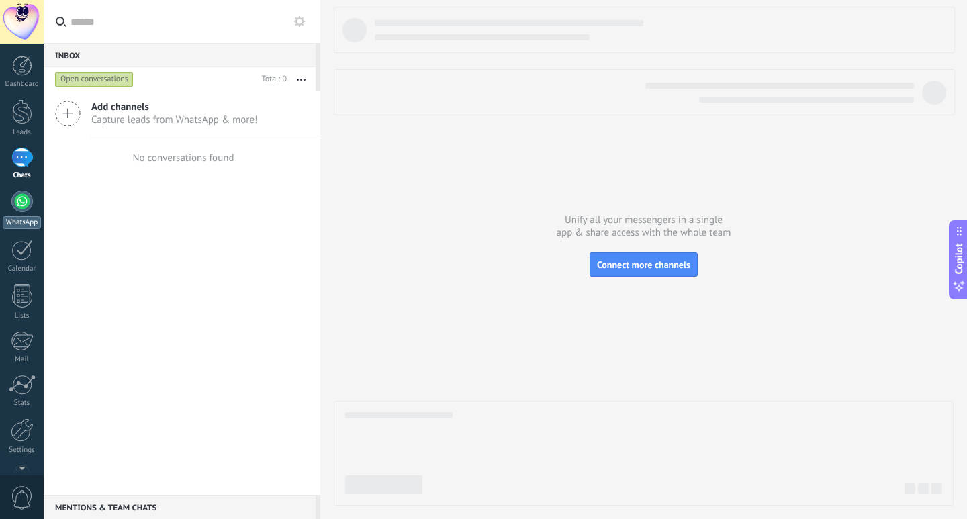
click at [16, 199] on div at bounding box center [21, 201] width 21 height 21
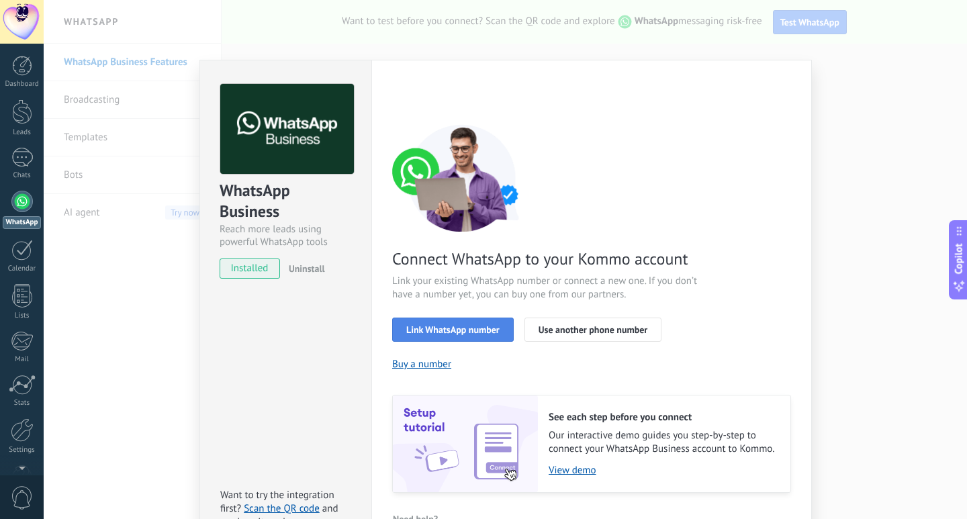
click at [445, 325] on span "Link WhatsApp number" at bounding box center [452, 329] width 93 height 9
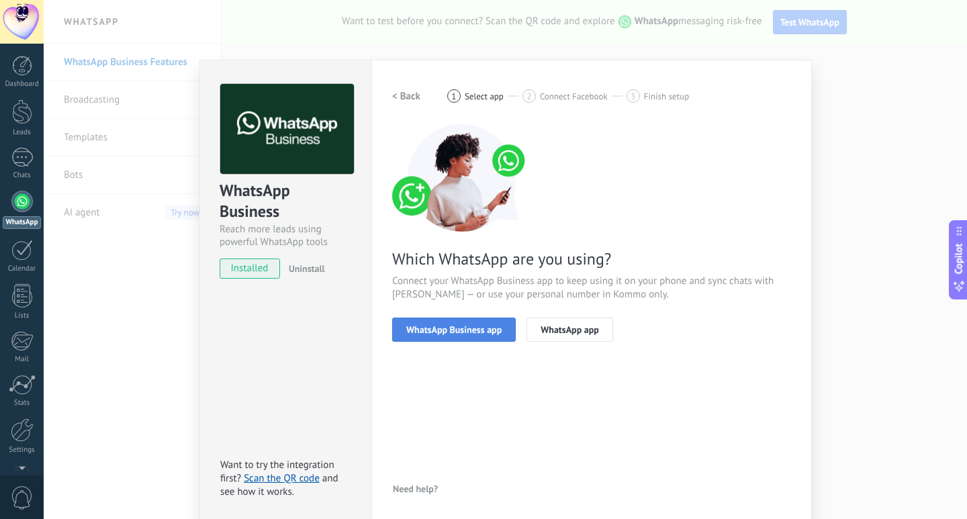
click at [448, 328] on span "WhatsApp Business app" at bounding box center [453, 329] width 95 height 9
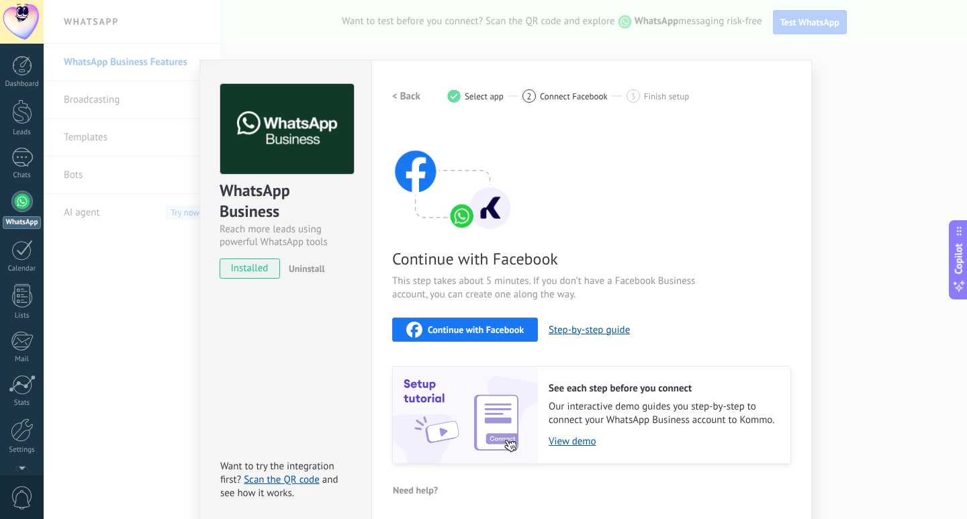
click at [438, 228] on img at bounding box center [452, 177] width 121 height 107
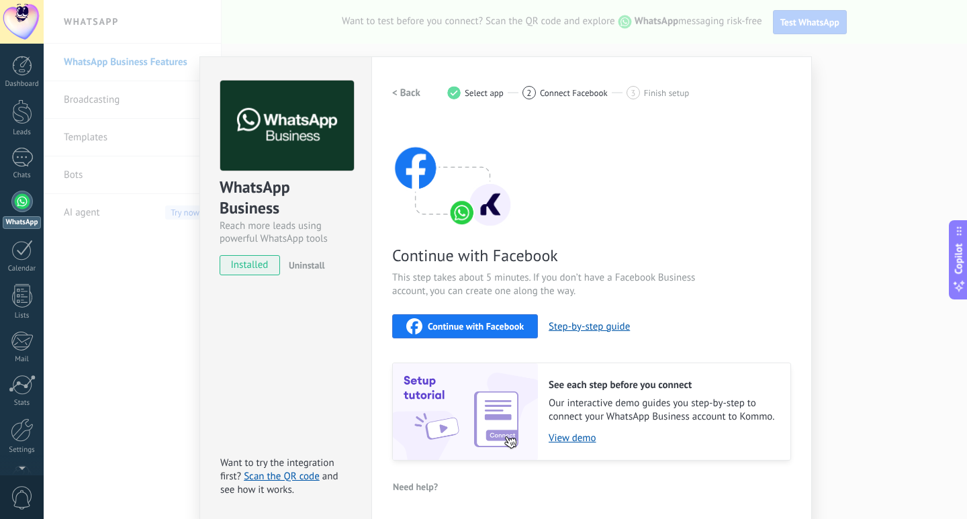
scroll to position [4, 0]
click at [455, 330] on span "Continue with Facebook" at bounding box center [476, 325] width 96 height 9
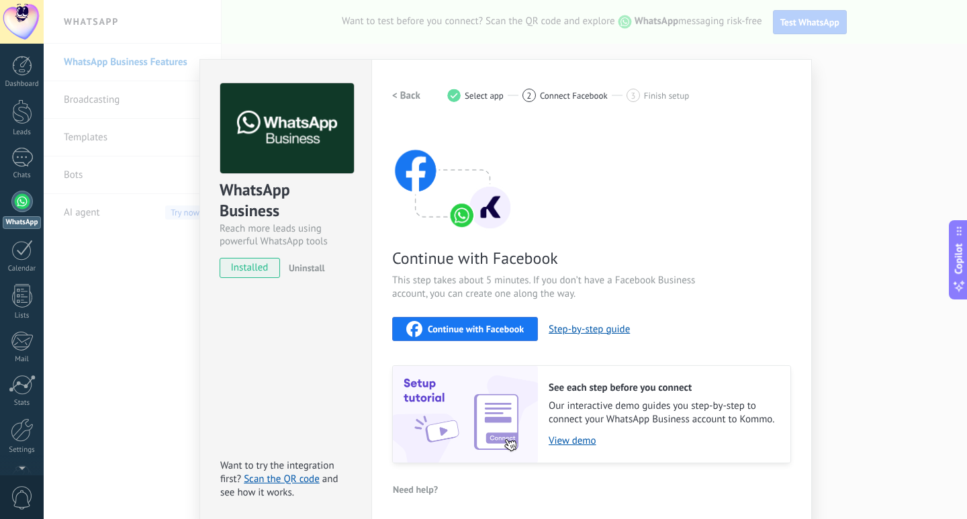
scroll to position [0, 0]
click at [71, 78] on div "WhatsApp Business Reach more leads using powerful WhatsApp tools installed Unin…" at bounding box center [505, 259] width 923 height 519
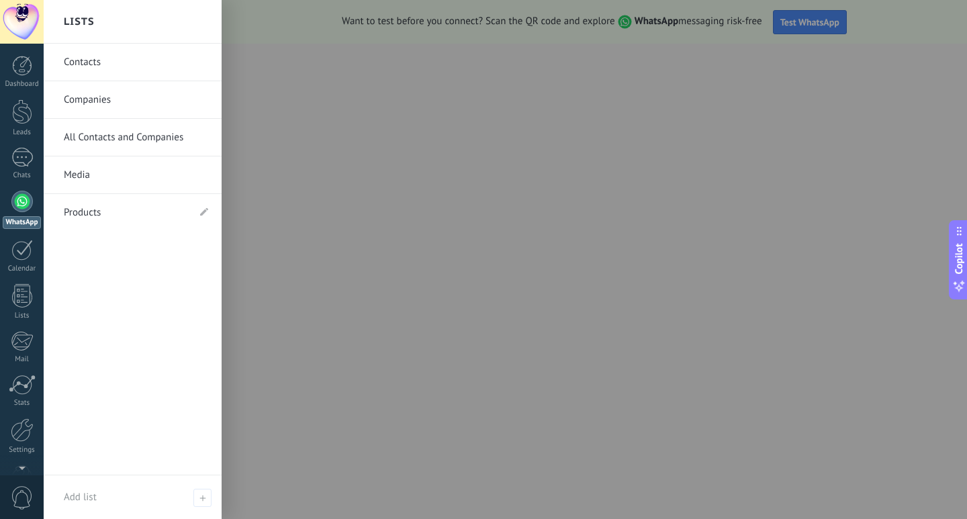
drag, startPoint x: 24, startPoint y: 263, endPoint x: 23, endPoint y: 280, distance: 17.5
click at [24, 262] on link "Calendar" at bounding box center [22, 257] width 44 height 34
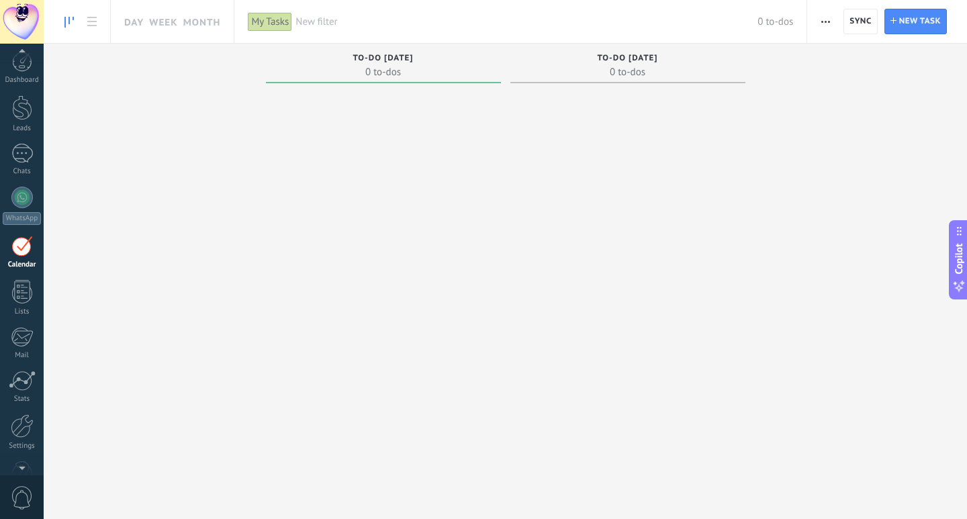
scroll to position [28, 0]
click at [16, 354] on div at bounding box center [22, 356] width 27 height 20
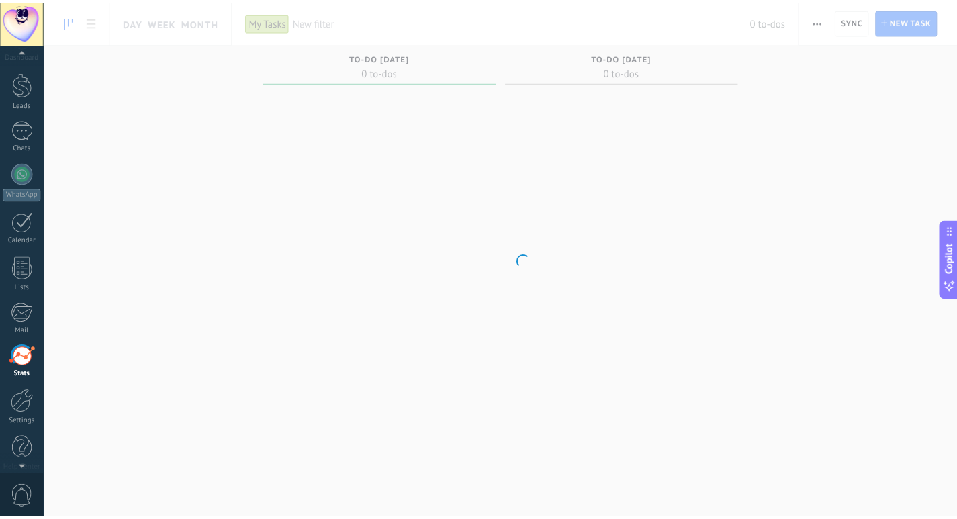
scroll to position [40, 0]
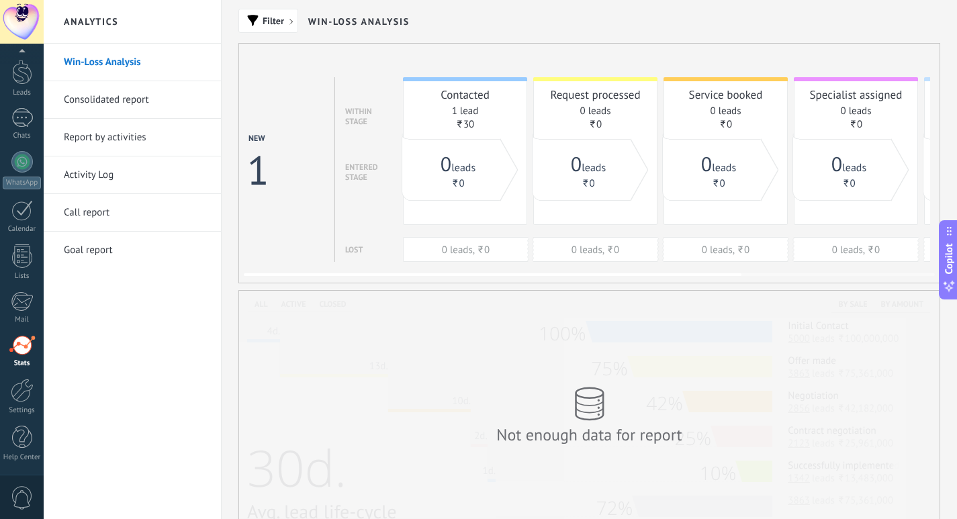
click at [461, 111] on link "1 lead" at bounding box center [465, 111] width 27 height 13
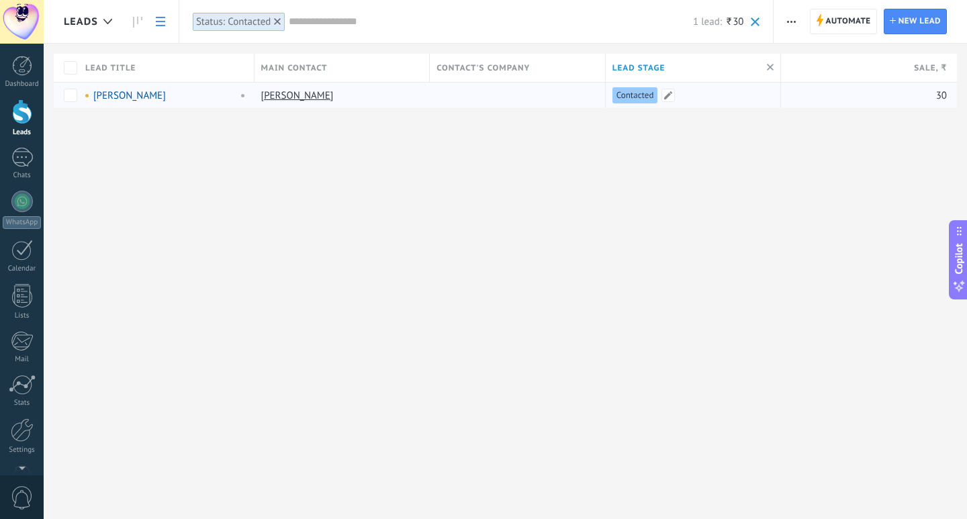
click at [636, 93] on span "Contacted" at bounding box center [635, 95] width 38 height 12
click at [941, 99] on span "30" at bounding box center [941, 95] width 11 height 13
click at [499, 86] on div at bounding box center [514, 96] width 169 height 26
click at [278, 100] on link "[PERSON_NAME]" at bounding box center [297, 95] width 73 height 13
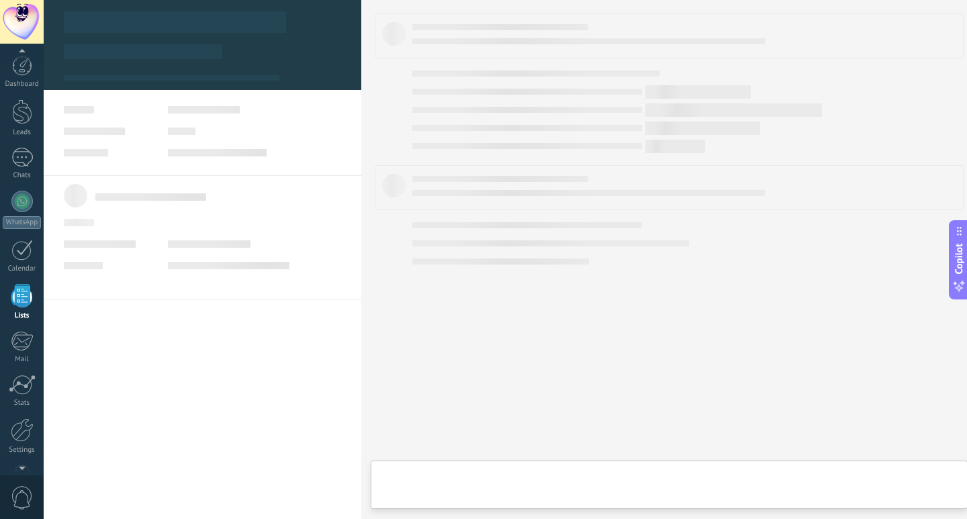
scroll to position [35, 0]
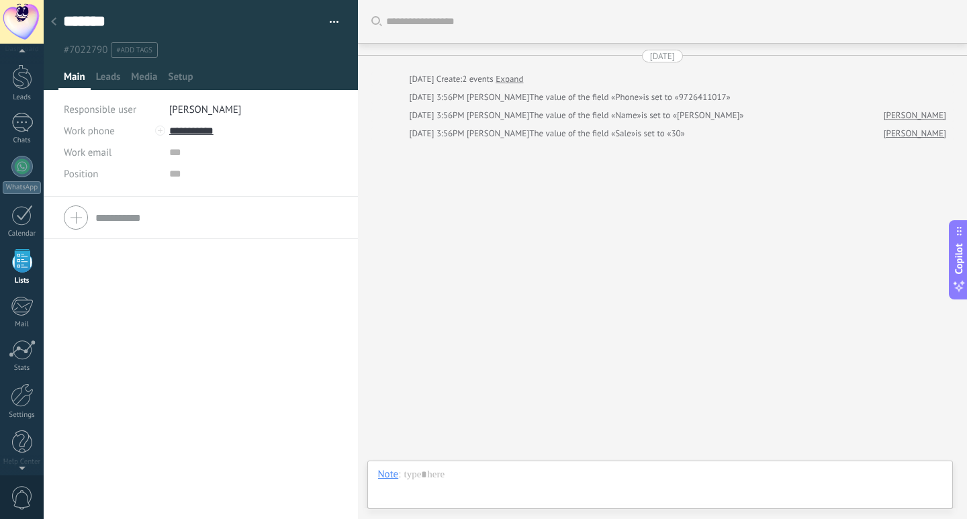
click at [92, 220] on div at bounding box center [201, 218] width 274 height 34
click at [83, 53] on span "#7022790" at bounding box center [86, 50] width 44 height 13
click at [324, 21] on button "button" at bounding box center [329, 22] width 19 height 20
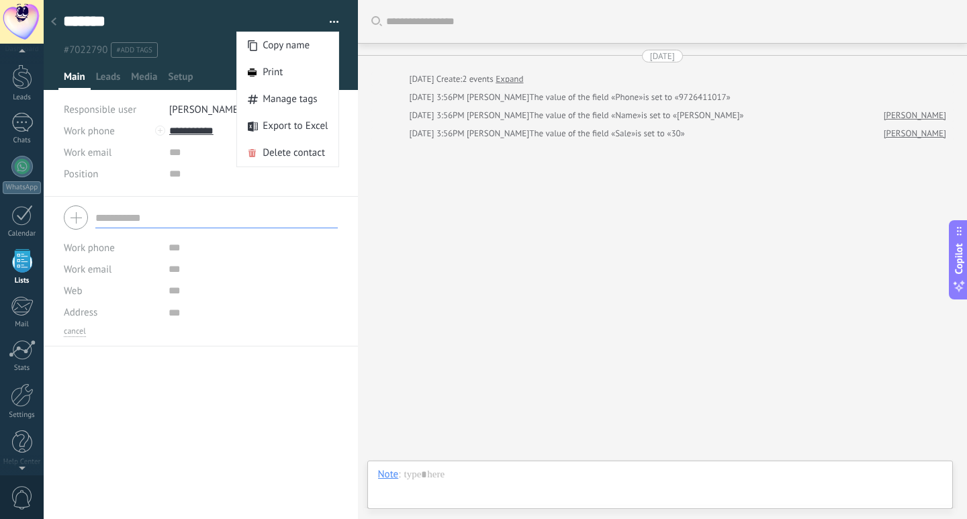
click at [430, 236] on div "Search Load more [DATE] [DATE] Create: 2 events Expand [DATE] 3:56PM CHIINTANN …" at bounding box center [663, 259] width 610 height 519
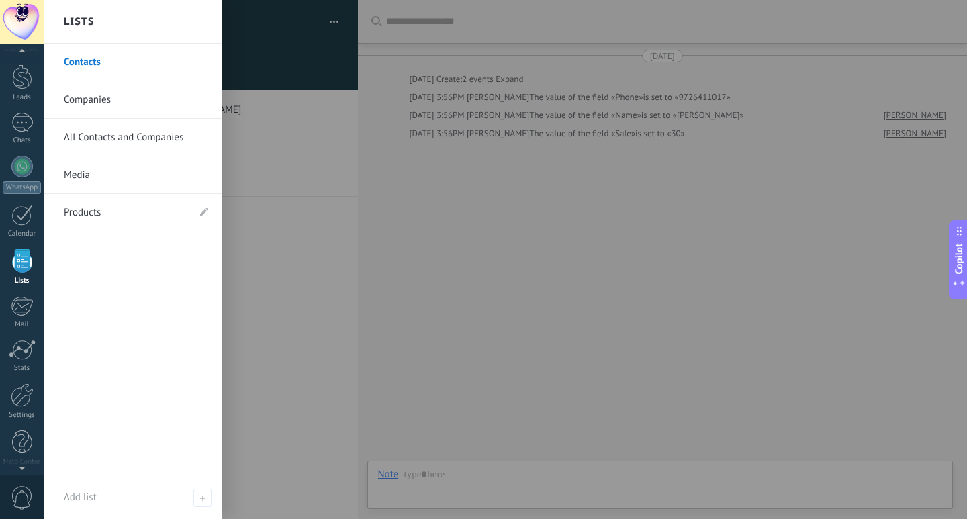
click at [124, 107] on link "Companies" at bounding box center [136, 100] width 144 height 38
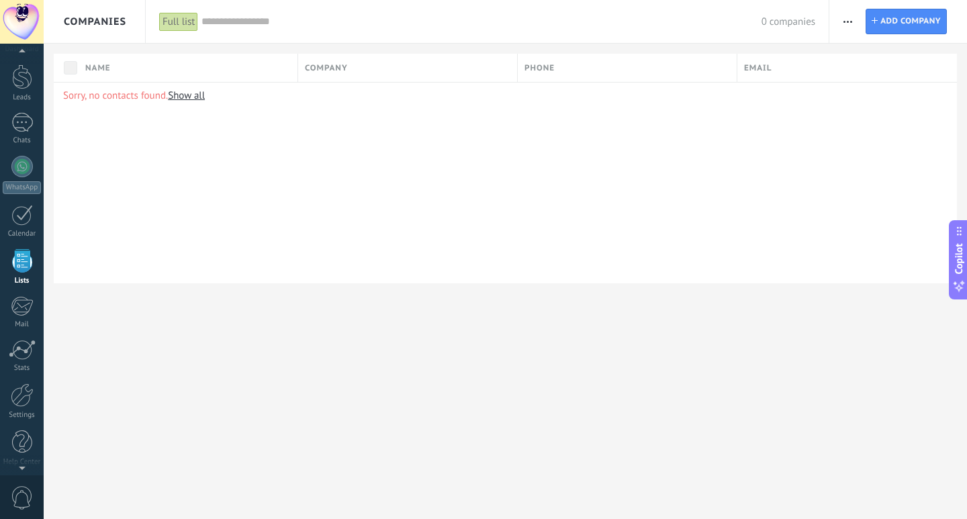
click at [195, 99] on link "Show all" at bounding box center [186, 95] width 37 height 13
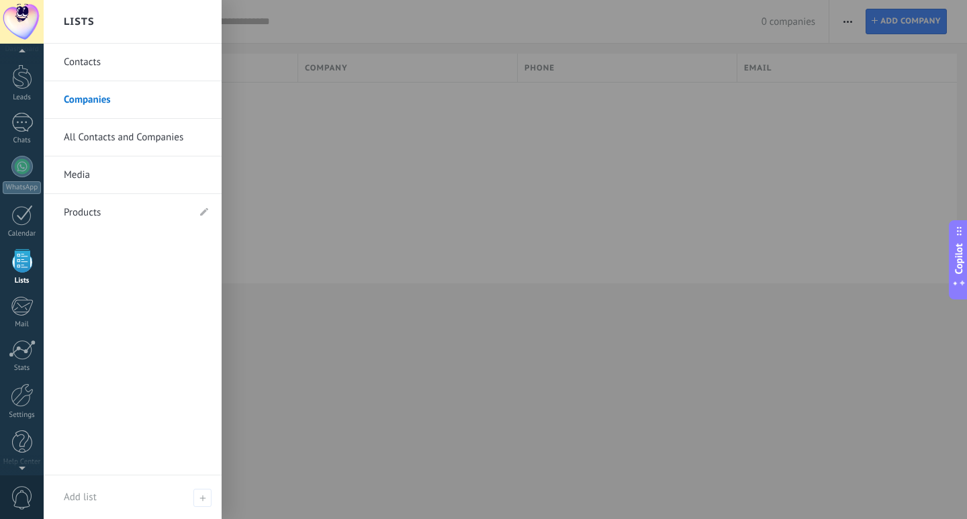
click at [115, 146] on link "All Contacts and Companies" at bounding box center [136, 138] width 144 height 38
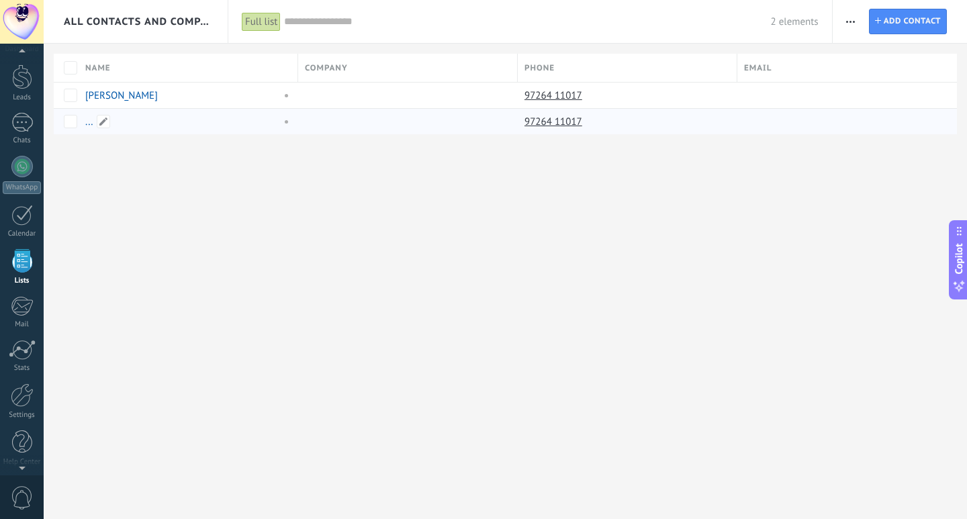
click at [239, 112] on div "..." at bounding box center [185, 122] width 213 height 26
click at [101, 122] on span at bounding box center [103, 121] width 13 height 13
click at [149, 156] on span "Cancel" at bounding box center [154, 152] width 26 height 12
click at [246, 128] on div "delete more" at bounding box center [260, 121] width 91 height 26
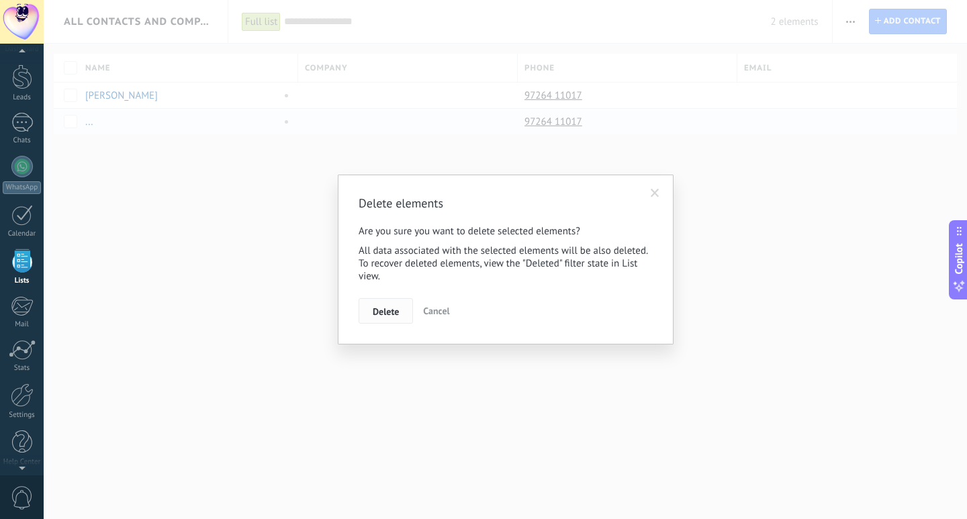
click at [382, 306] on button "Delete" at bounding box center [386, 311] width 54 height 26
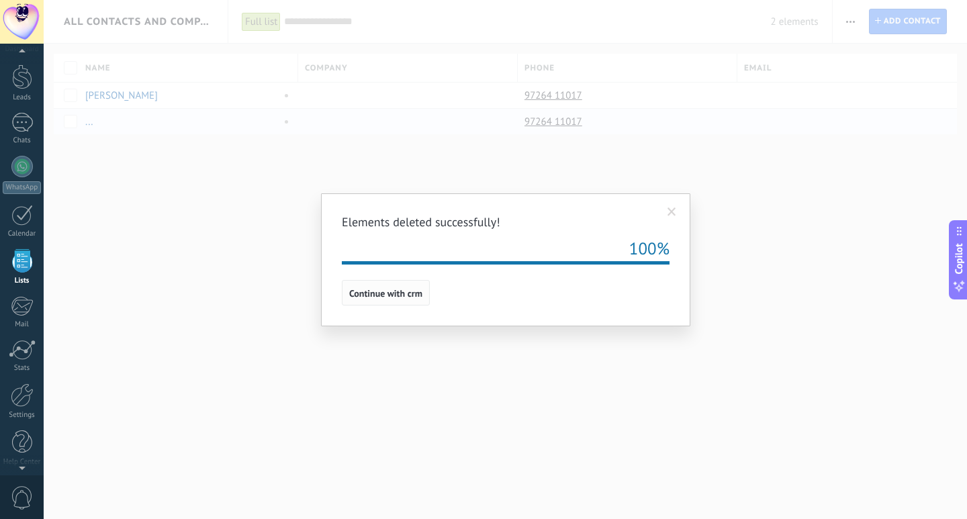
click at [403, 299] on button "Continue with crm" at bounding box center [386, 293] width 88 height 26
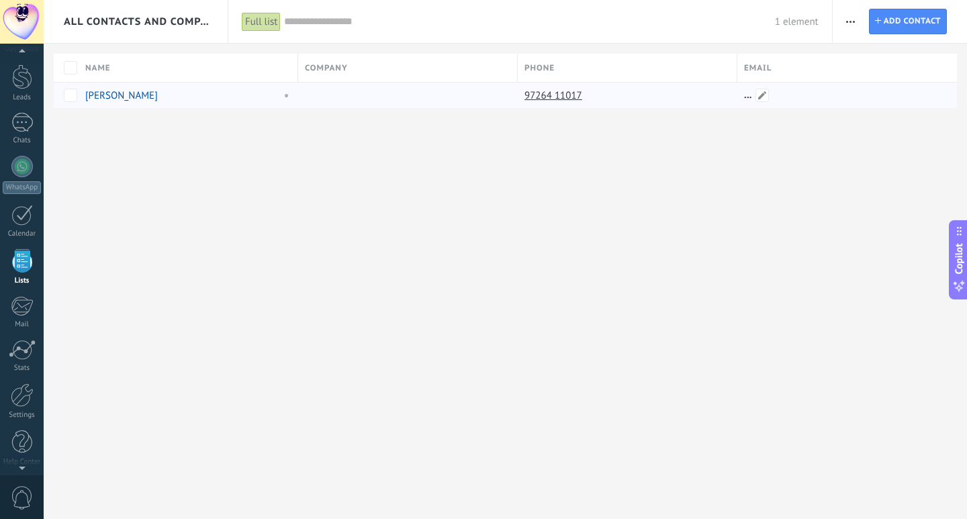
click at [856, 106] on div at bounding box center [841, 96] width 209 height 26
